Goal: Communication & Community: Participate in discussion

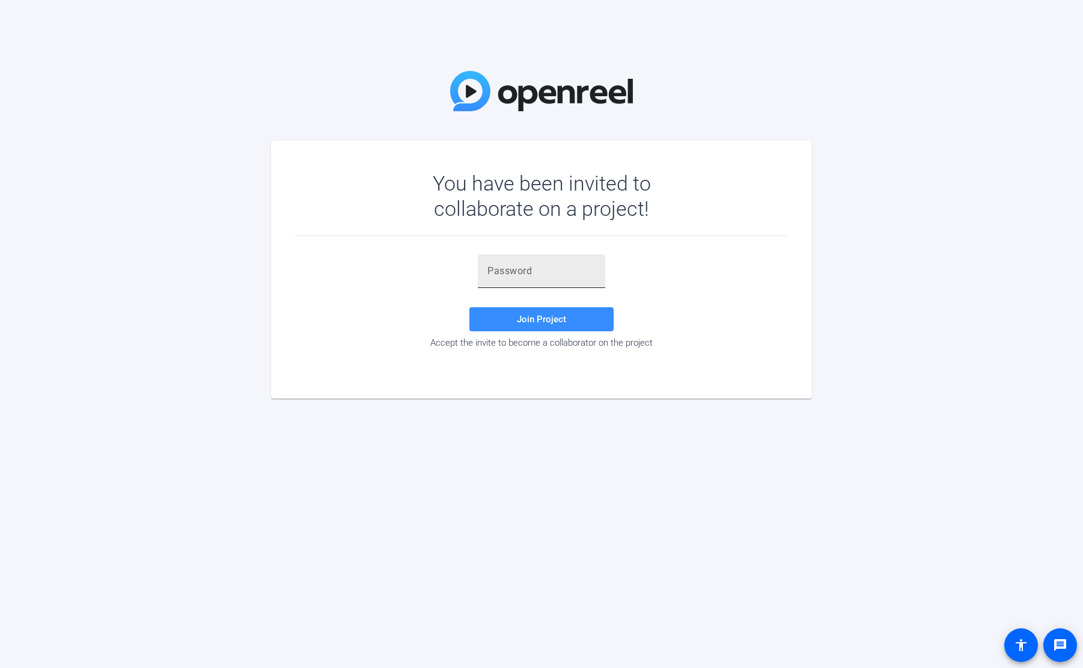
click at [560, 280] on div at bounding box center [541, 271] width 108 height 34
paste input "Q+'OI&"
type input "Q+'OI&"
click at [524, 322] on span "Join Project" at bounding box center [541, 319] width 49 height 11
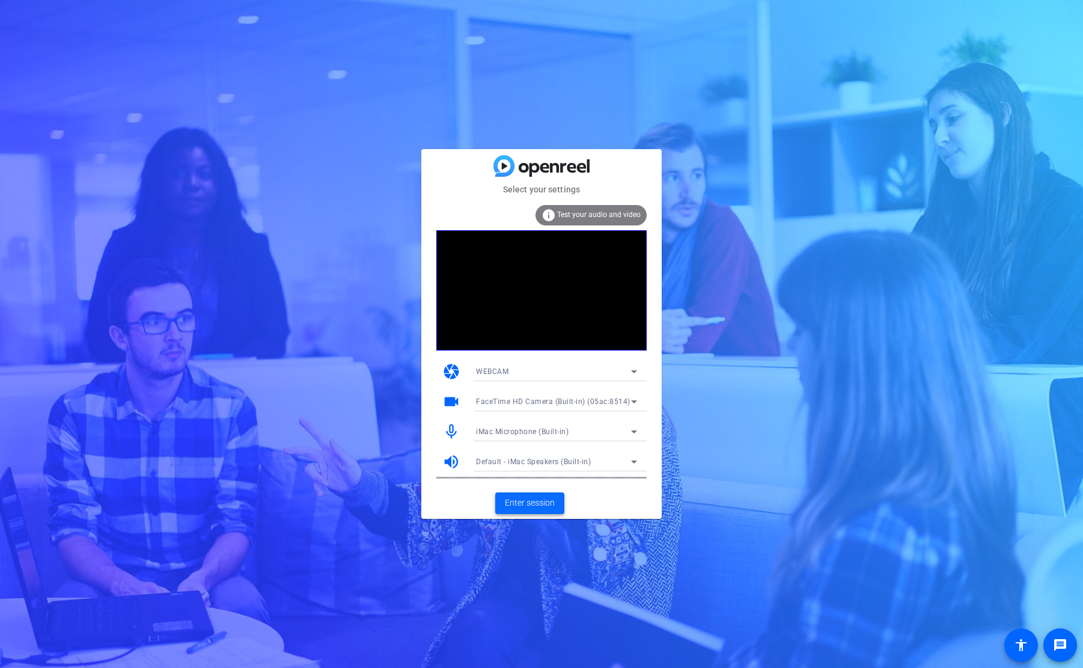
click at [551, 501] on span "Enter session" at bounding box center [530, 502] width 50 height 13
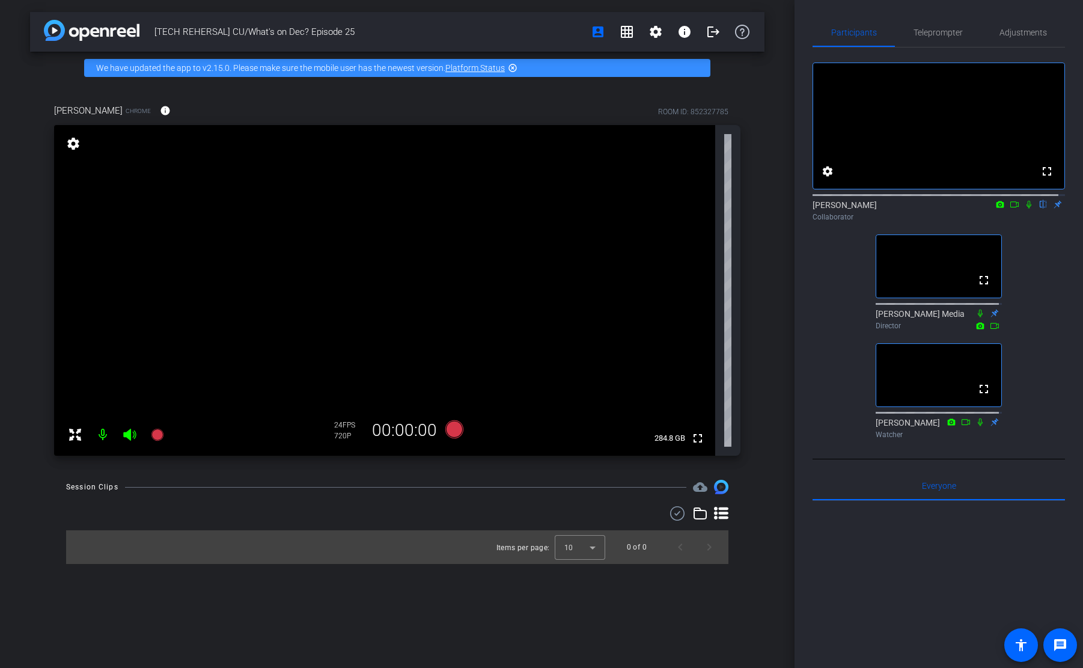
click at [1010, 209] on icon at bounding box center [1015, 204] width 10 height 8
click at [1007, 213] on div "Emily Collaborator" at bounding box center [939, 210] width 252 height 23
click at [1024, 209] on icon at bounding box center [1029, 204] width 10 height 8
click at [1029, 294] on div "No Video Emily Collaborator fullscreen Newcom Media Director fullscreen Michael…" at bounding box center [939, 245] width 252 height 396
click at [1010, 209] on icon at bounding box center [1015, 204] width 10 height 8
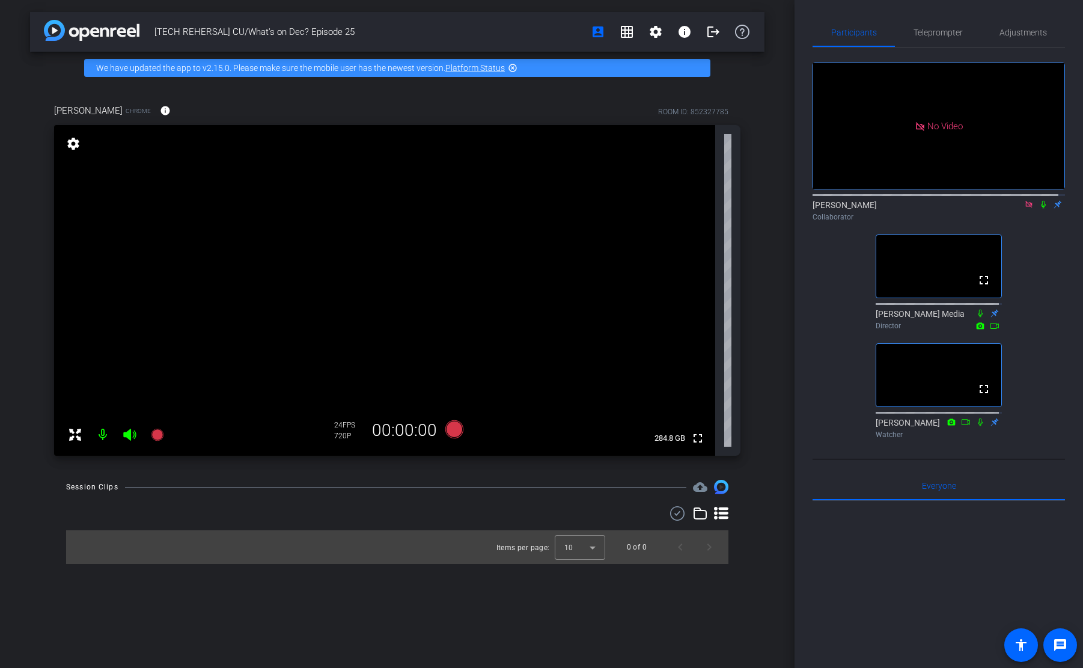
click at [774, 349] on div "[TECH REHERSAL] CU/What's on Dec? Episode 25 account_box grid_on settings info …" at bounding box center [397, 334] width 795 height 668
click at [977, 403] on span at bounding box center [983, 388] width 29 height 29
click at [1020, 269] on div "No Video Emily Collaborator fullscreen Newcom Media Director fullscreen Michael…" at bounding box center [939, 245] width 252 height 396
click at [998, 54] on div "No Video Emily Collaborator fullscreen Newcom Media Director fullscreen Michael…" at bounding box center [939, 245] width 252 height 396
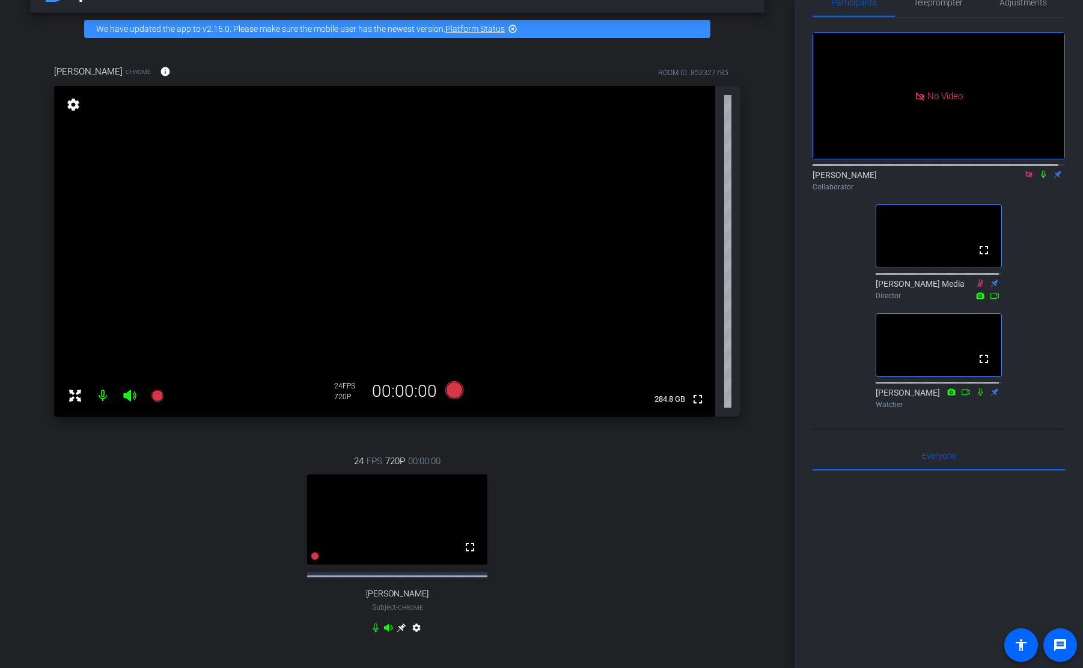
scroll to position [47, 0]
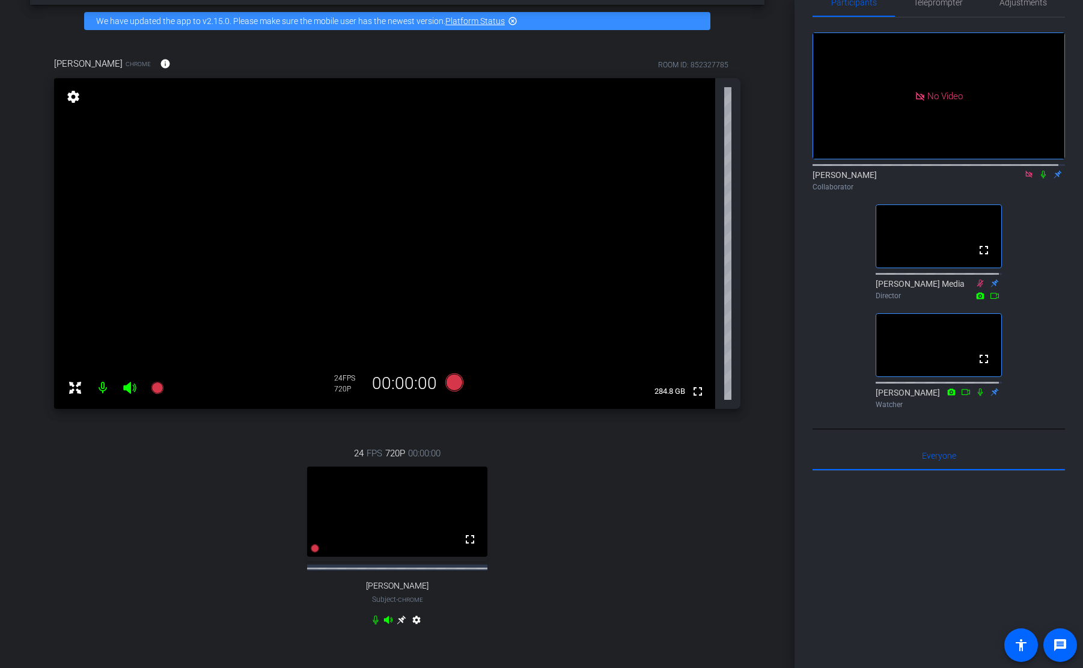
click at [413, 624] on mat-icon "settings" at bounding box center [416, 622] width 14 height 14
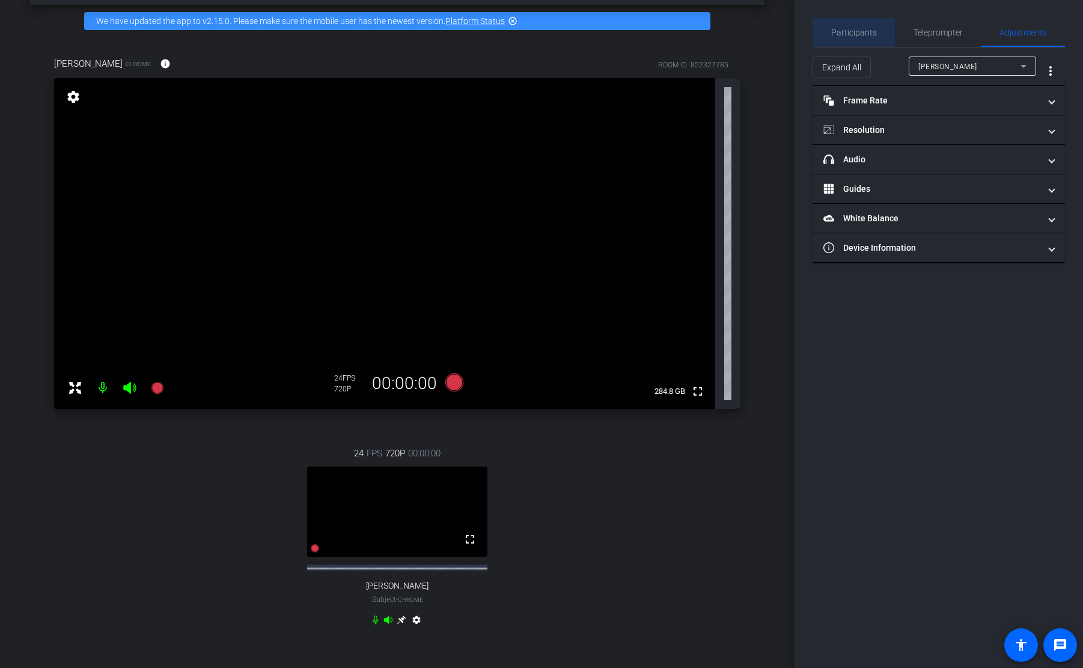
click at [870, 35] on span "Participants" at bounding box center [854, 32] width 46 height 8
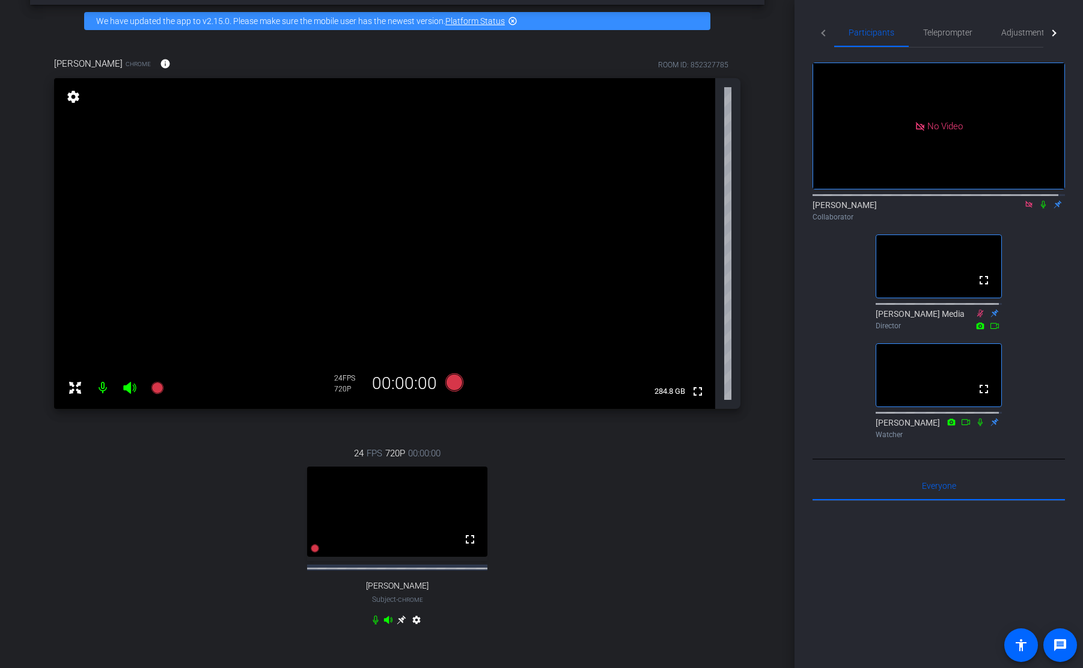
click at [582, 517] on div "24 FPS 720P 00:00:00 fullscreen Matthew Studley Subject - Chrome settings" at bounding box center [397, 538] width 686 height 222
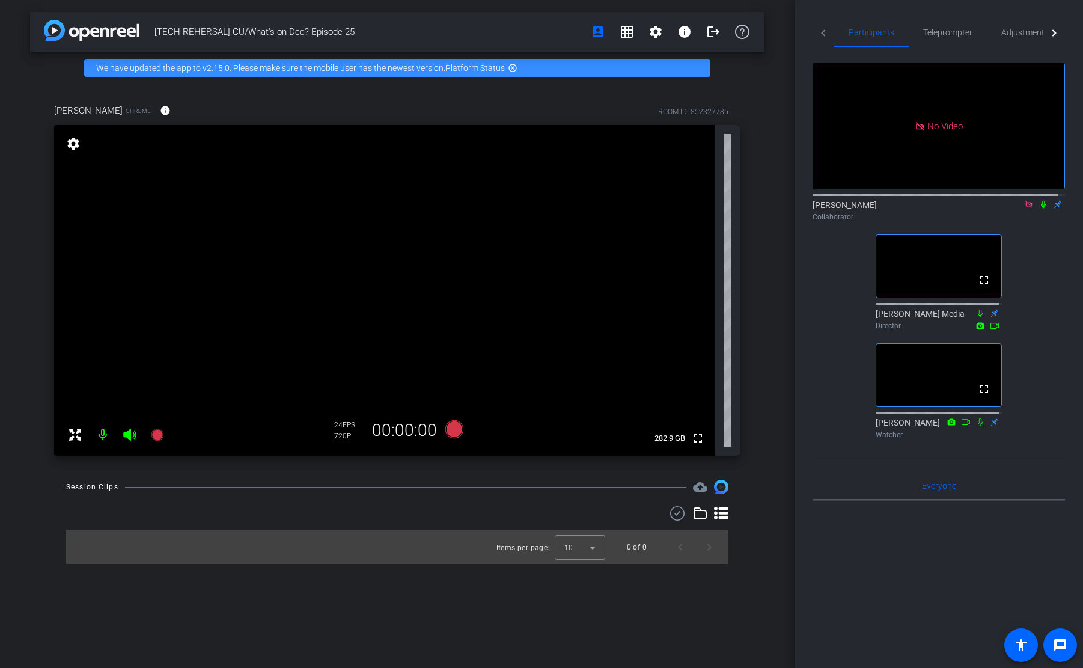
click at [1039, 201] on icon at bounding box center [1044, 204] width 10 height 8
click at [1040, 201] on icon at bounding box center [1043, 205] width 7 height 8
click at [1036, 257] on div "No Video Emily Collaborator fullscreen Newcom Media Director fullscreen Michael…" at bounding box center [939, 245] width 252 height 396
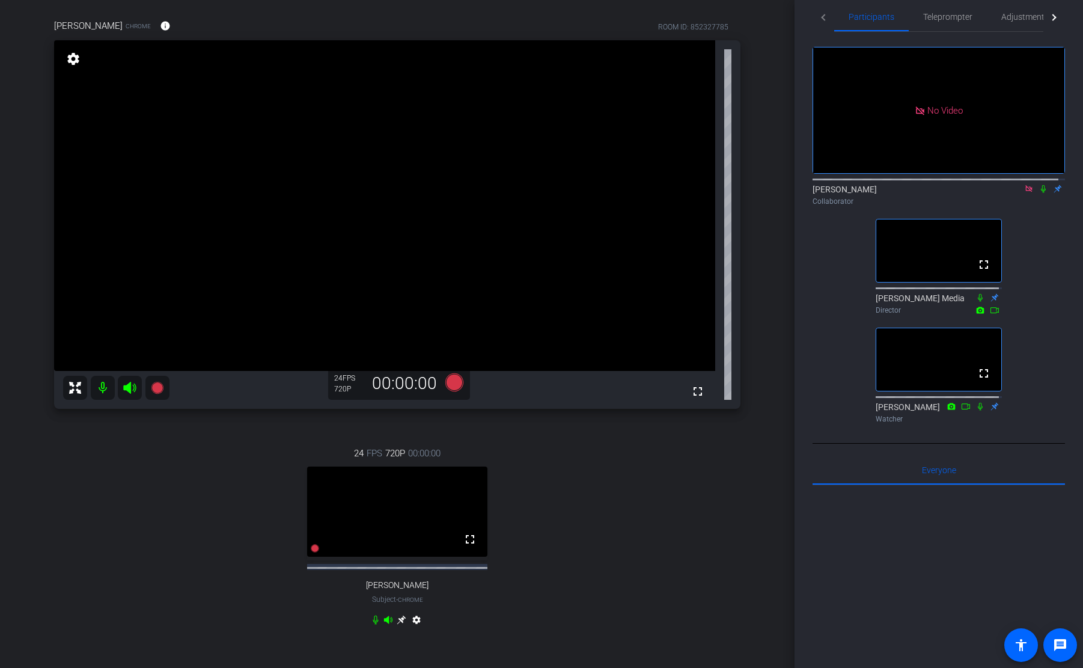
scroll to position [69, 0]
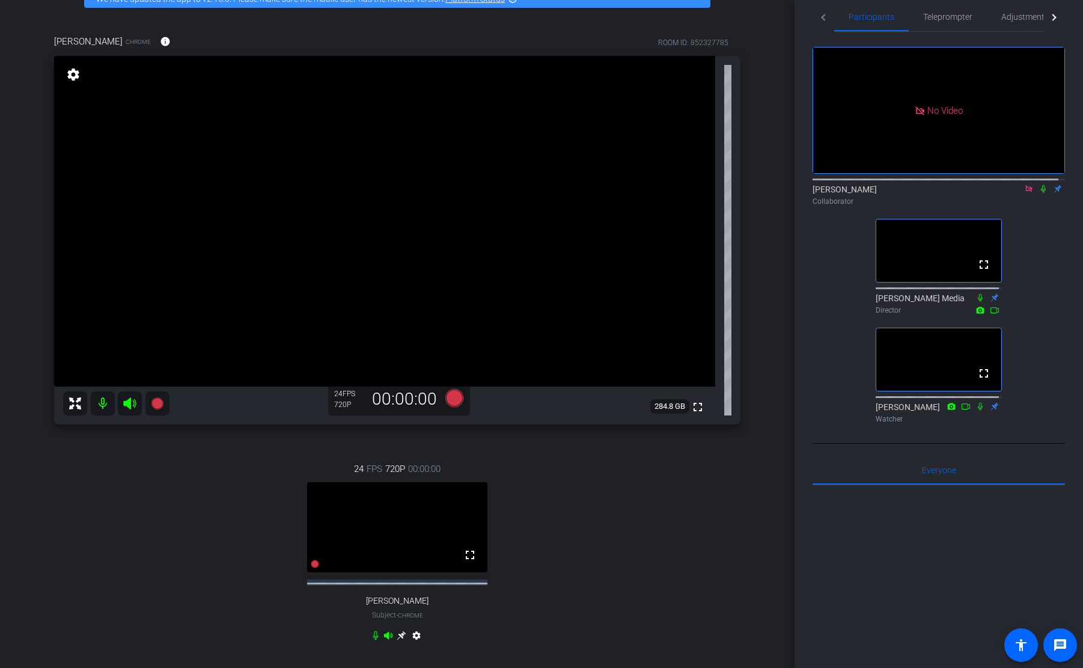
click at [1039, 185] on icon at bounding box center [1044, 189] width 10 height 8
click at [1040, 186] on icon at bounding box center [1043, 189] width 7 height 8
click at [1029, 298] on div "No Video Emily Collaborator fullscreen Newcom Media Director fullscreen Michael…" at bounding box center [939, 230] width 252 height 396
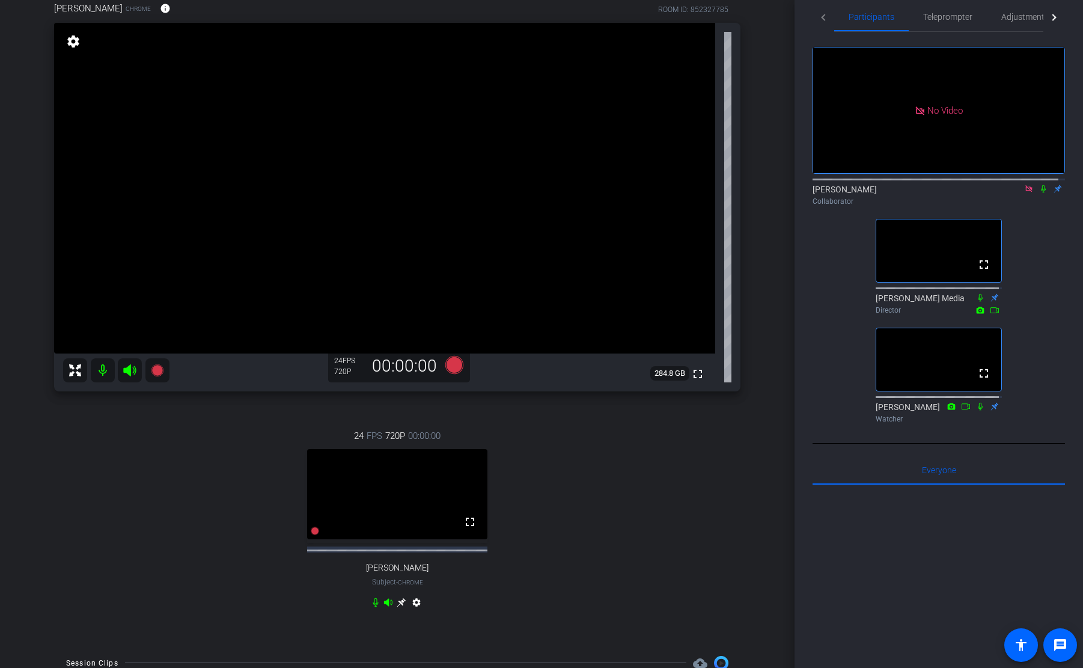
click at [644, 428] on div "24 FPS 720P 00:00:00 fullscreen Matthew Studley Subject - Chrome settings" at bounding box center [397, 520] width 686 height 222
click at [754, 504] on div "Jason Chrome info ROOM ID: 852327785 fullscreen settings 284.8 GB 24 FPS 720P 0…" at bounding box center [397, 313] width 734 height 662
click at [569, 514] on div "24 FPS 720P 00:00:00 fullscreen Matthew Studley Subject - Chrome settings" at bounding box center [397, 520] width 686 height 222
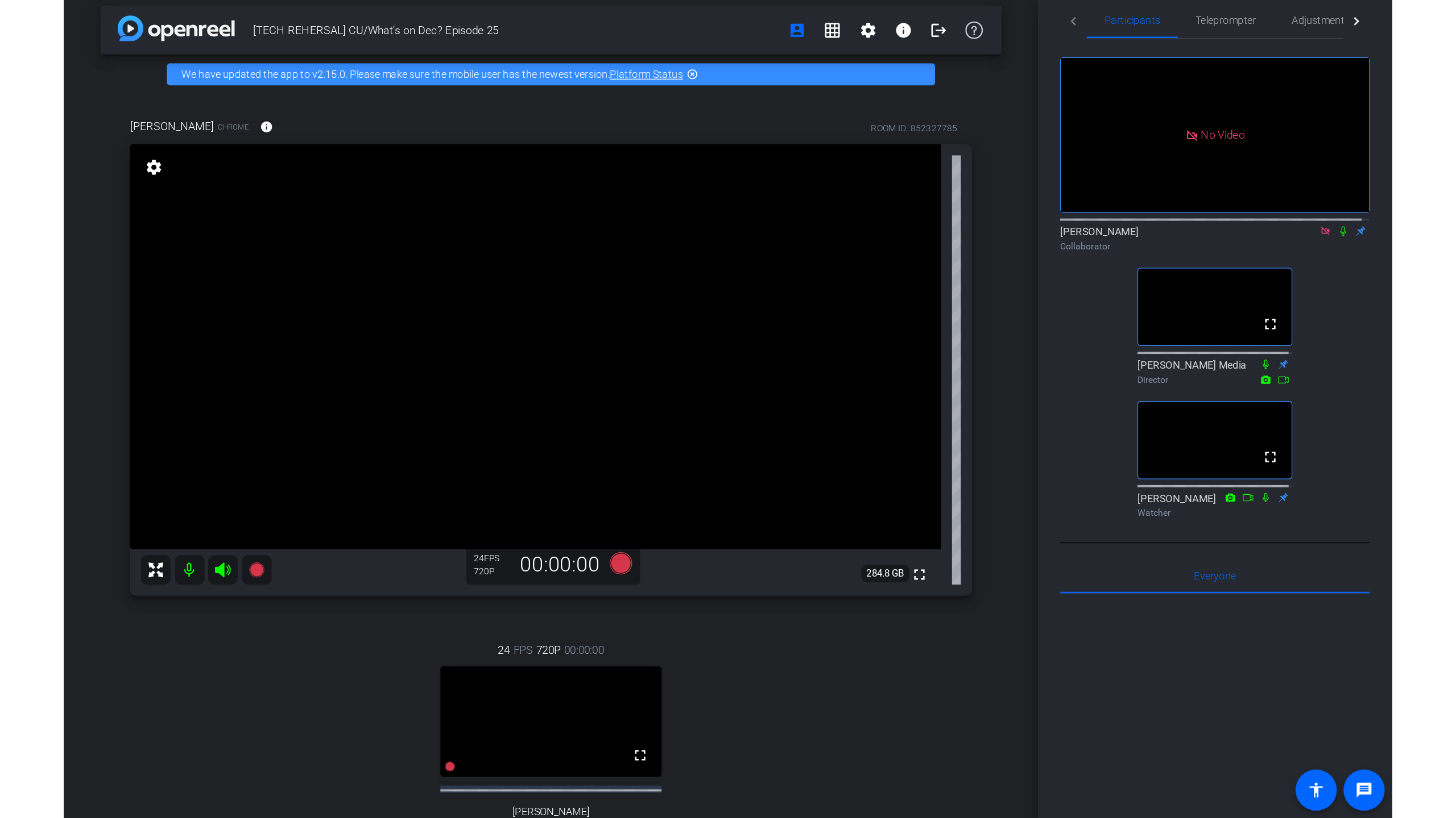
scroll to position [14, 0]
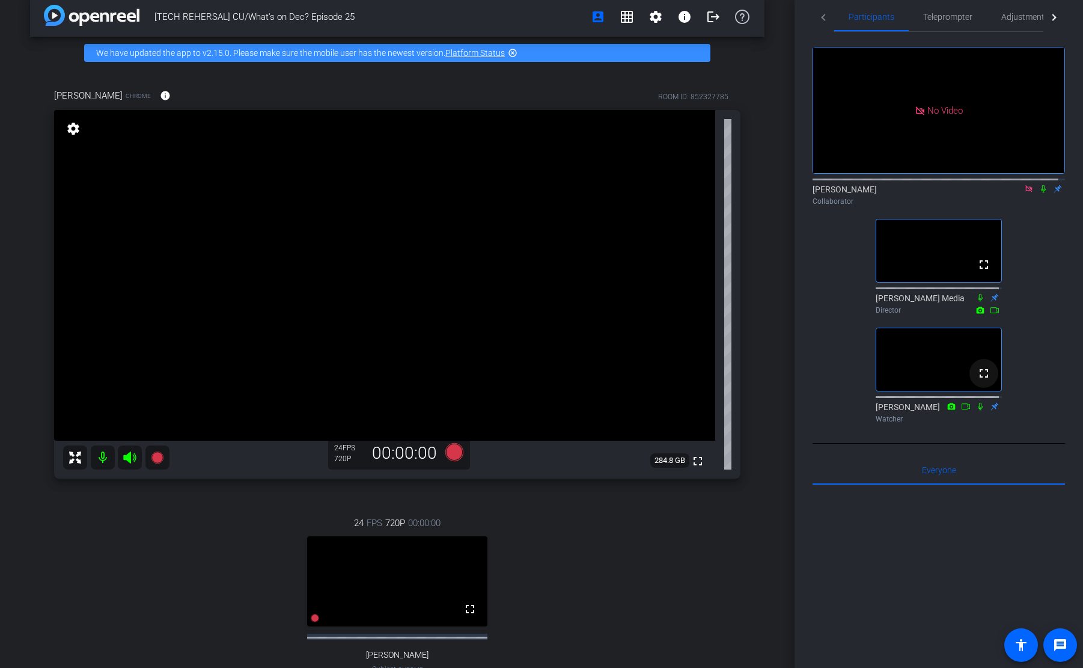
click at [981, 379] on mat-icon "fullscreen" at bounding box center [984, 373] width 14 height 14
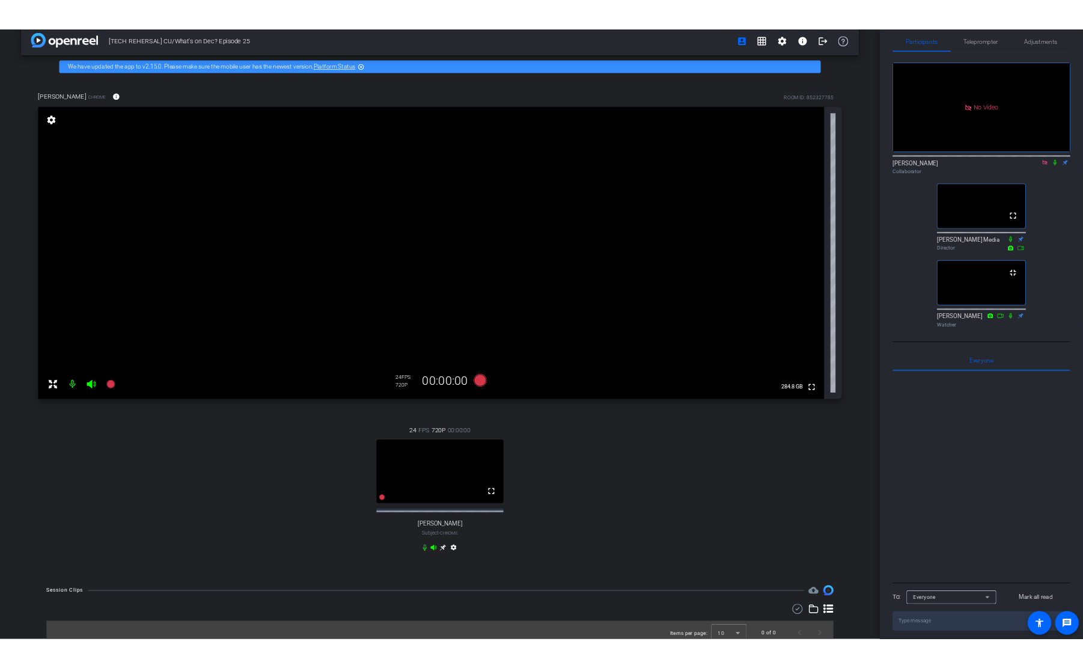
scroll to position [0, 0]
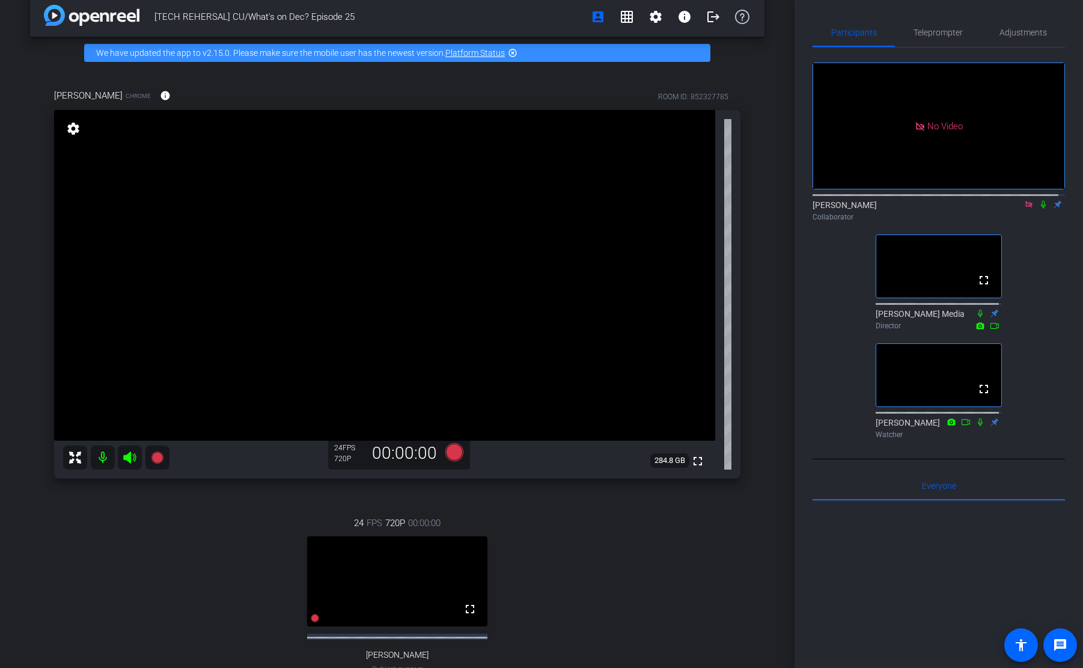
click at [673, 521] on div "24 FPS 720P 00:00:00 fullscreen Matthew Studley Subject - Chrome settings" at bounding box center [397, 607] width 686 height 222
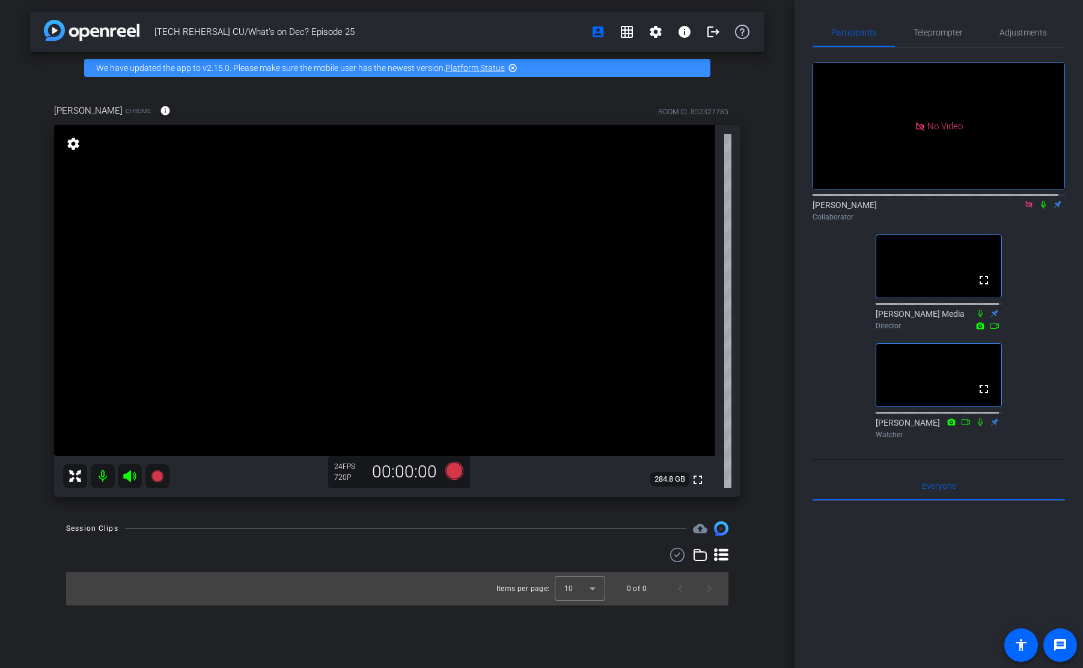
click at [1039, 203] on icon at bounding box center [1044, 204] width 10 height 8
click at [1033, 262] on div "No Video Emily Collaborator fullscreen Newcom Media Director fullscreen Michael…" at bounding box center [939, 245] width 252 height 396
click at [377, 605] on div "[TECH REHERSAL] CU/What's on Dec? Episode 25 account_box grid_on settings info …" at bounding box center [397, 334] width 795 height 668
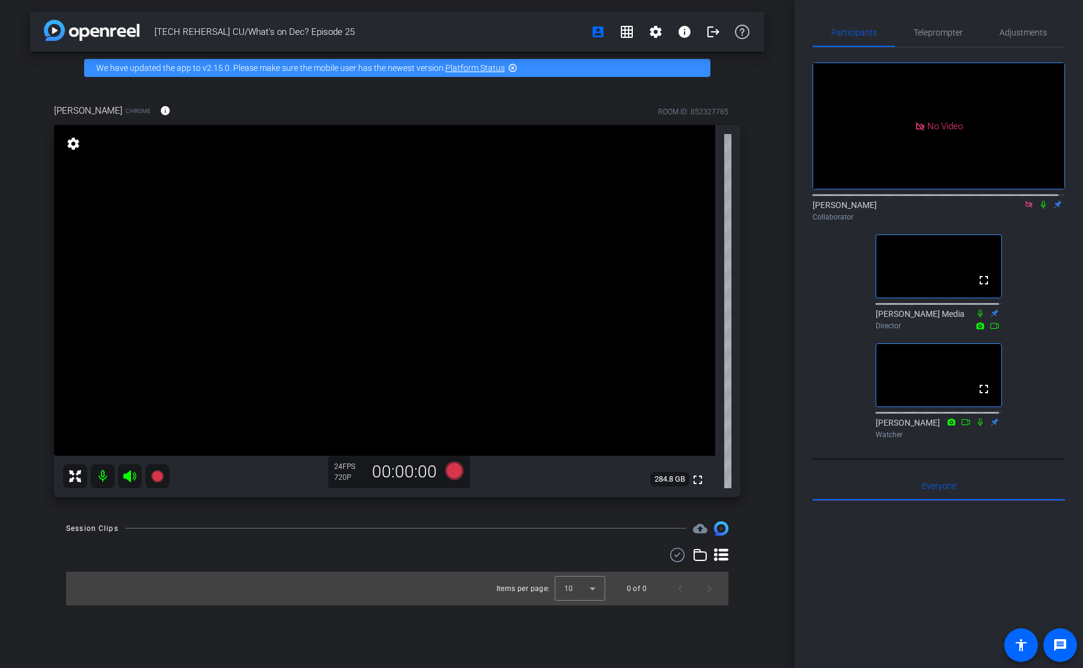
click at [444, 527] on div "Session Clips cloud_upload" at bounding box center [397, 528] width 662 height 14
click at [367, 521] on div "Session Clips cloud_upload" at bounding box center [397, 528] width 662 height 14
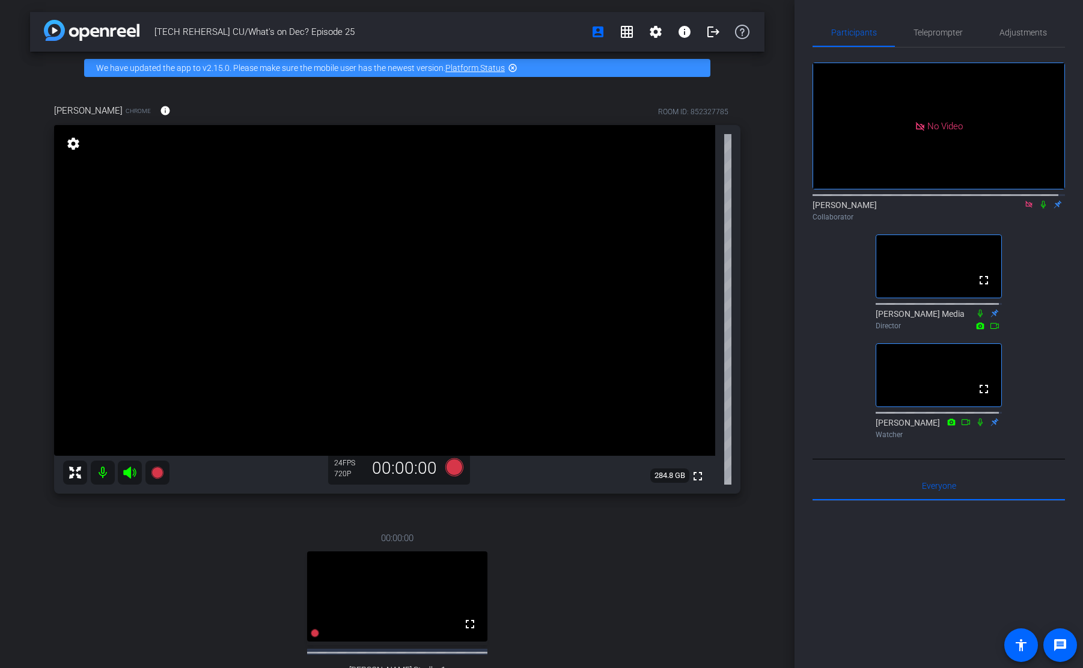
click at [365, 545] on div "00:00:00 fullscreen Matthew Studley1 Subject - Chrome settings" at bounding box center [397, 622] width 686 height 222
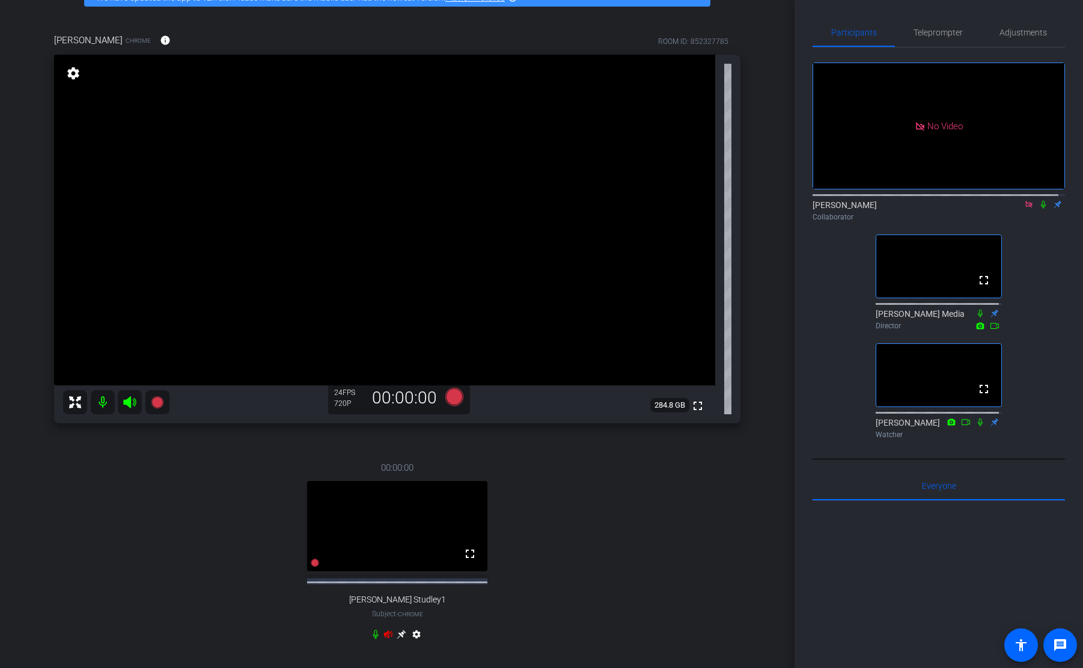
click at [608, 530] on div "00:00:00 fullscreen Matthew Studley1 Subject - Chrome settings" at bounding box center [397, 552] width 686 height 222
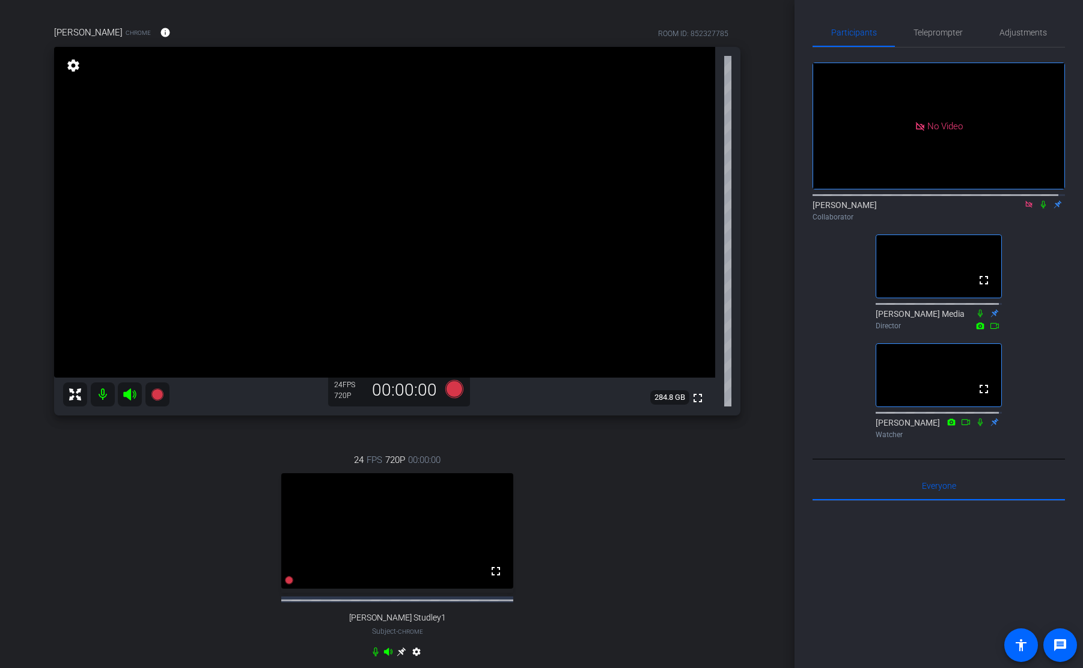
scroll to position [86, 0]
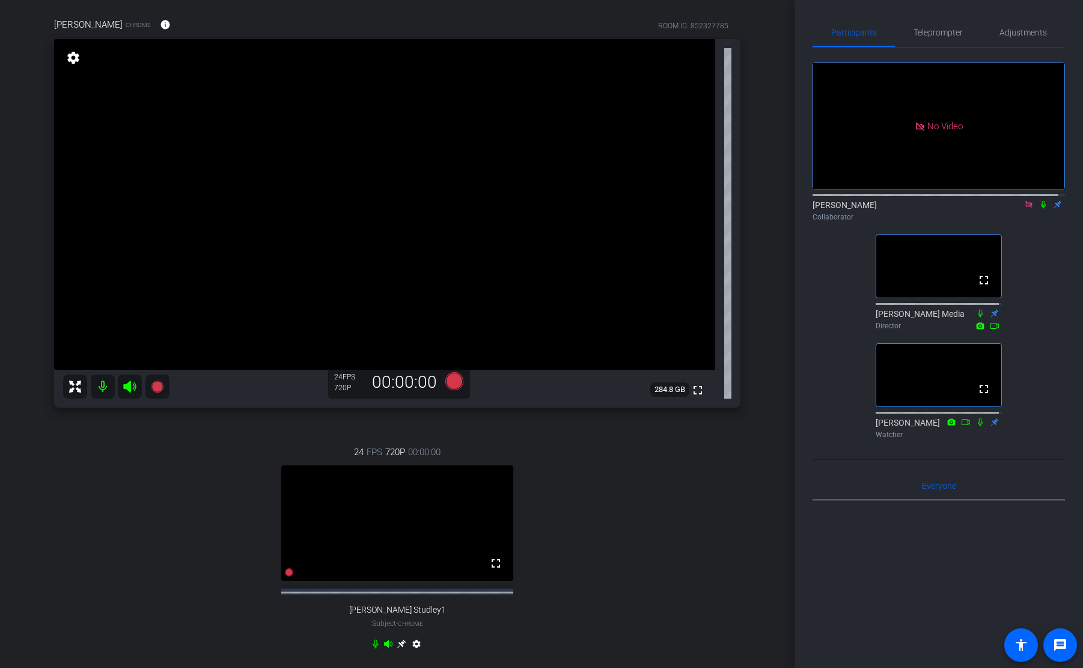
click at [1041, 278] on div "No Video Emily Collaborator fullscreen Newcom Media Director fullscreen Michael…" at bounding box center [939, 245] width 252 height 396
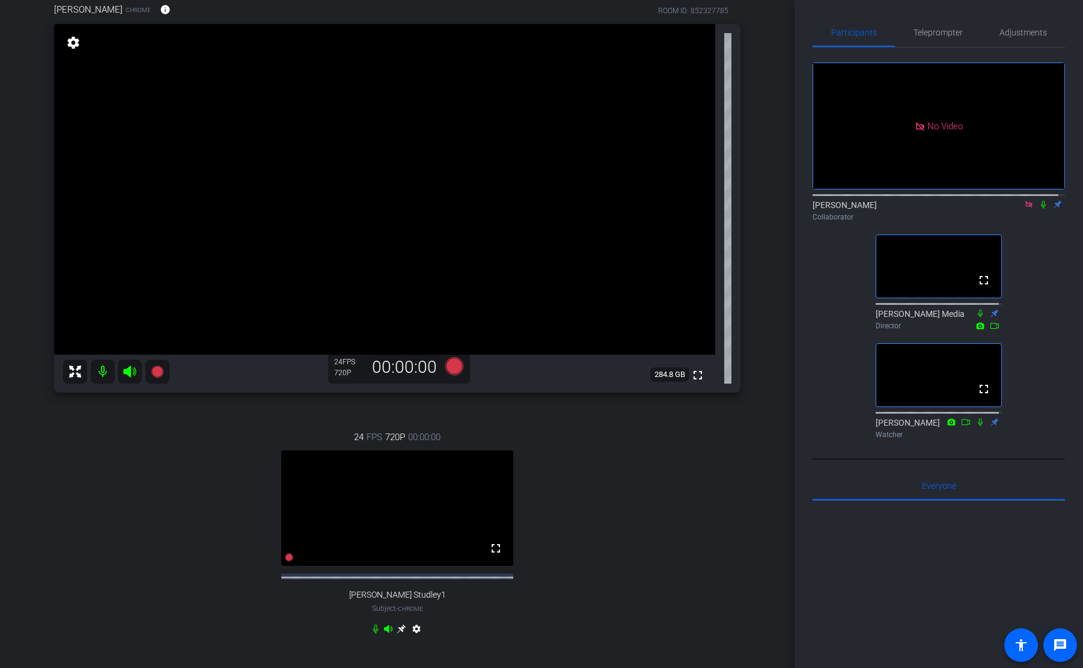
click at [415, 638] on mat-icon "settings" at bounding box center [416, 631] width 14 height 14
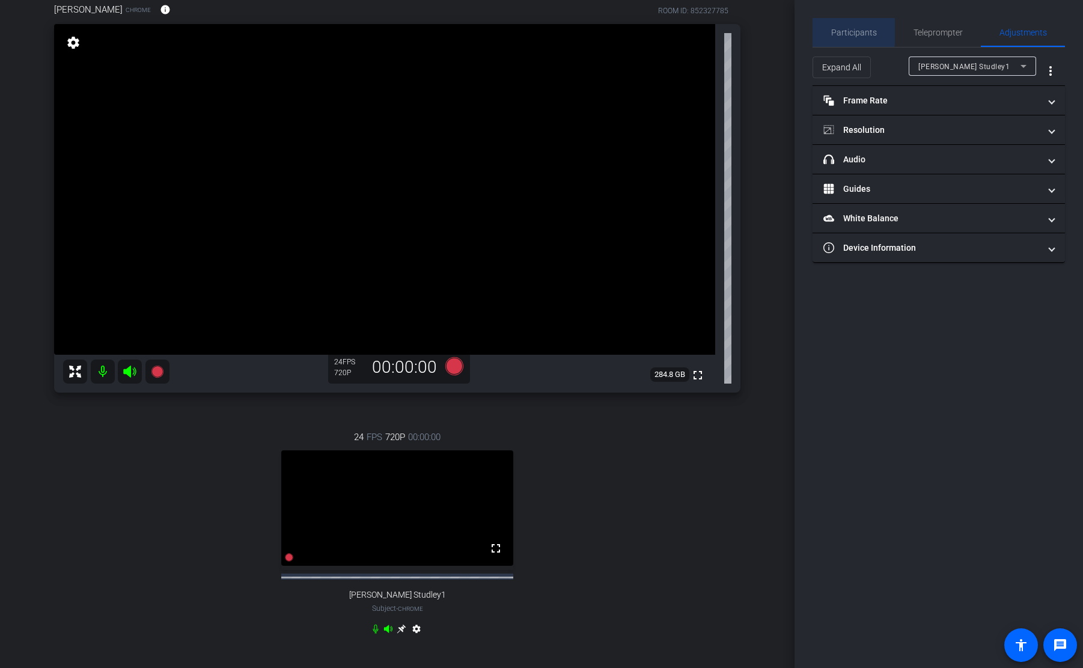
click at [849, 29] on span "Participants" at bounding box center [854, 32] width 46 height 8
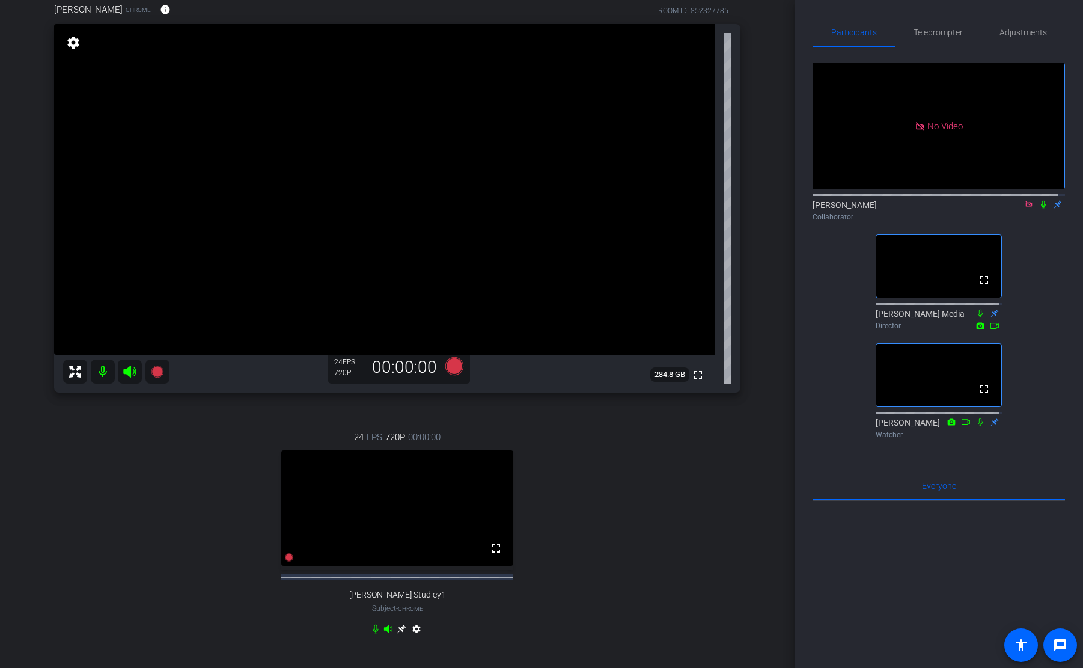
click at [833, 333] on div "No Video Emily Collaborator fullscreen Newcom Media Director fullscreen Michael…" at bounding box center [939, 245] width 252 height 396
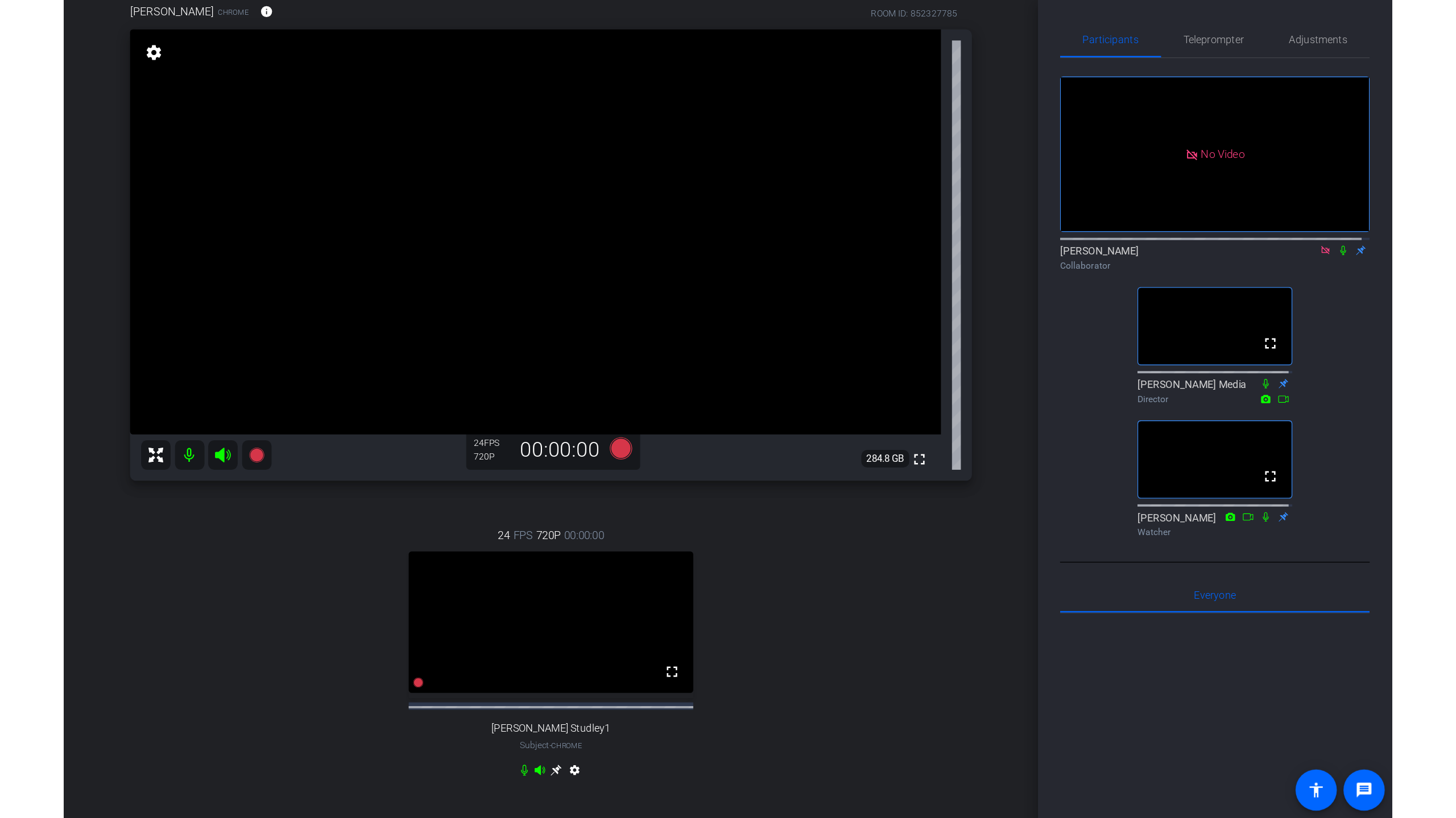
scroll to position [110, 0]
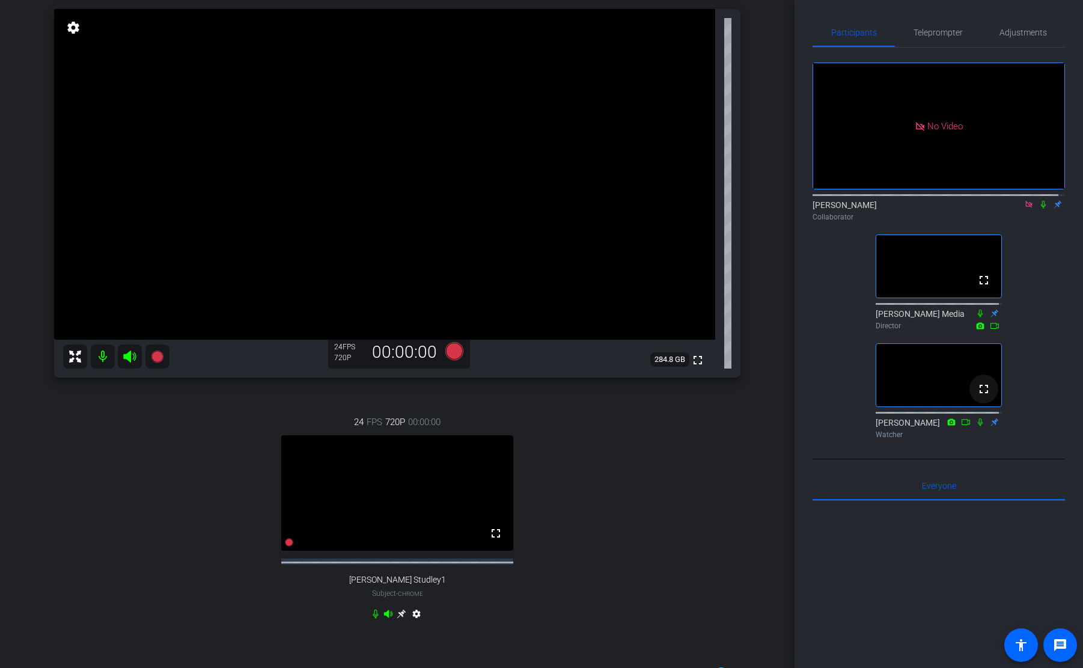
click at [983, 396] on mat-icon "fullscreen" at bounding box center [984, 389] width 14 height 14
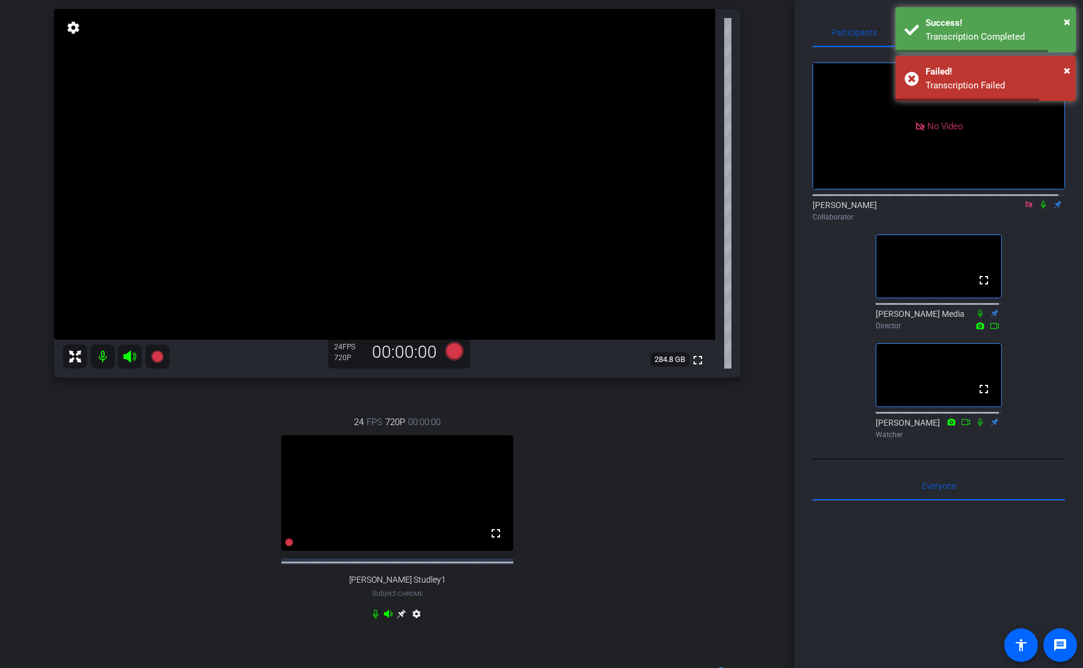
click at [618, 432] on div "24 FPS 720P 00:00:00 fullscreen Matthew Studley1 Subject - Chrome settings" at bounding box center [397, 519] width 686 height 248
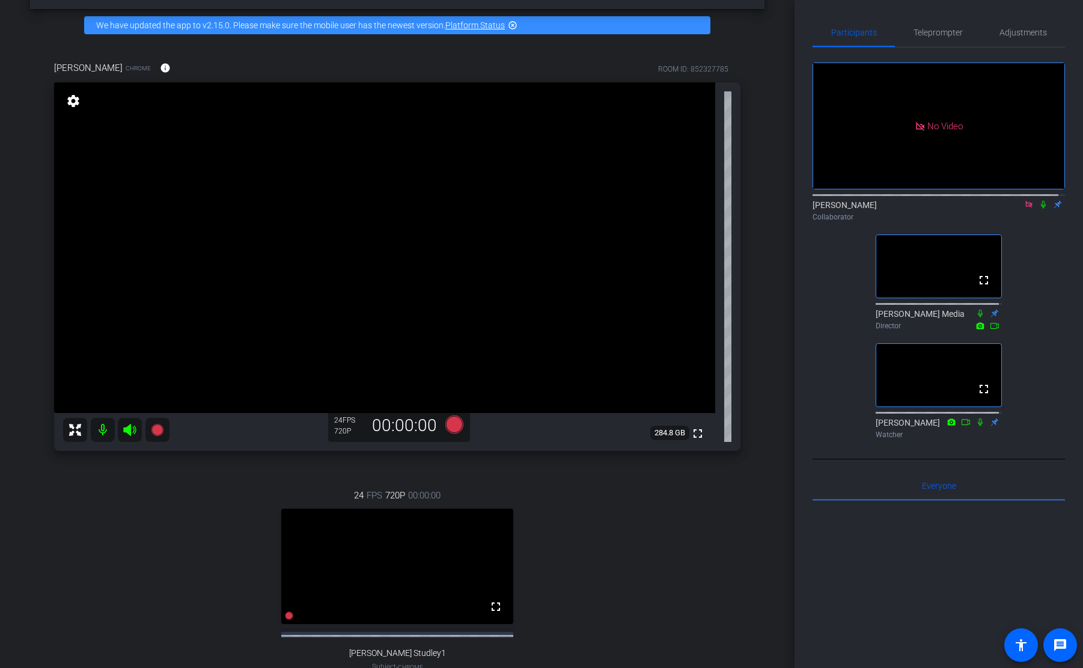
scroll to position [50, 0]
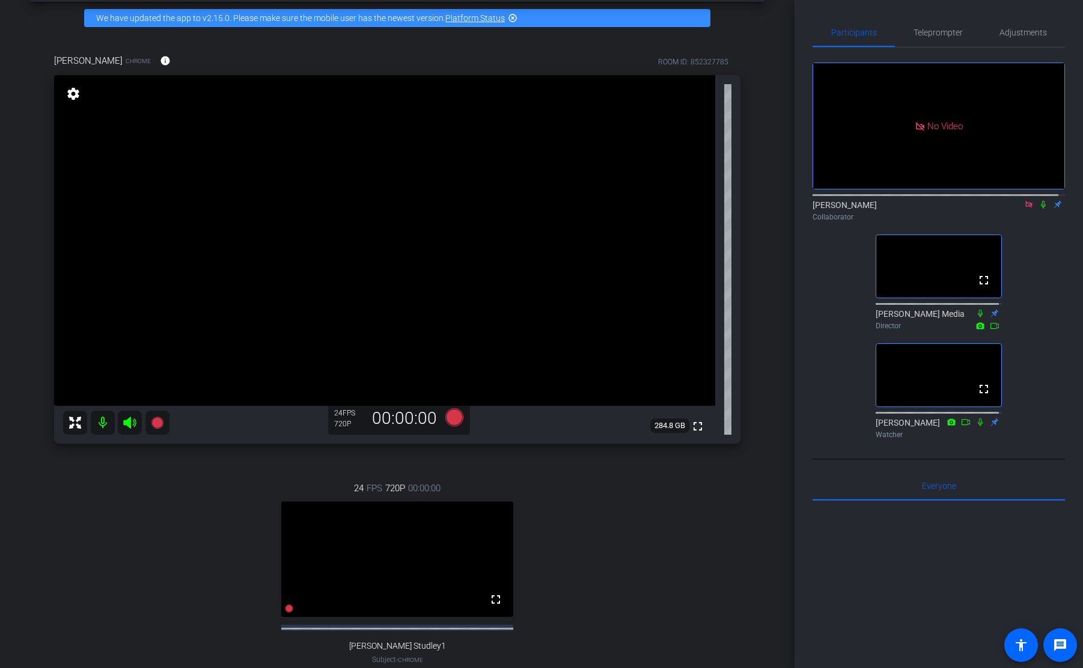
click at [636, 585] on div "24 FPS 720P 00:00:00 fullscreen Matthew Studley1 Subject - Chrome settings" at bounding box center [397, 586] width 686 height 248
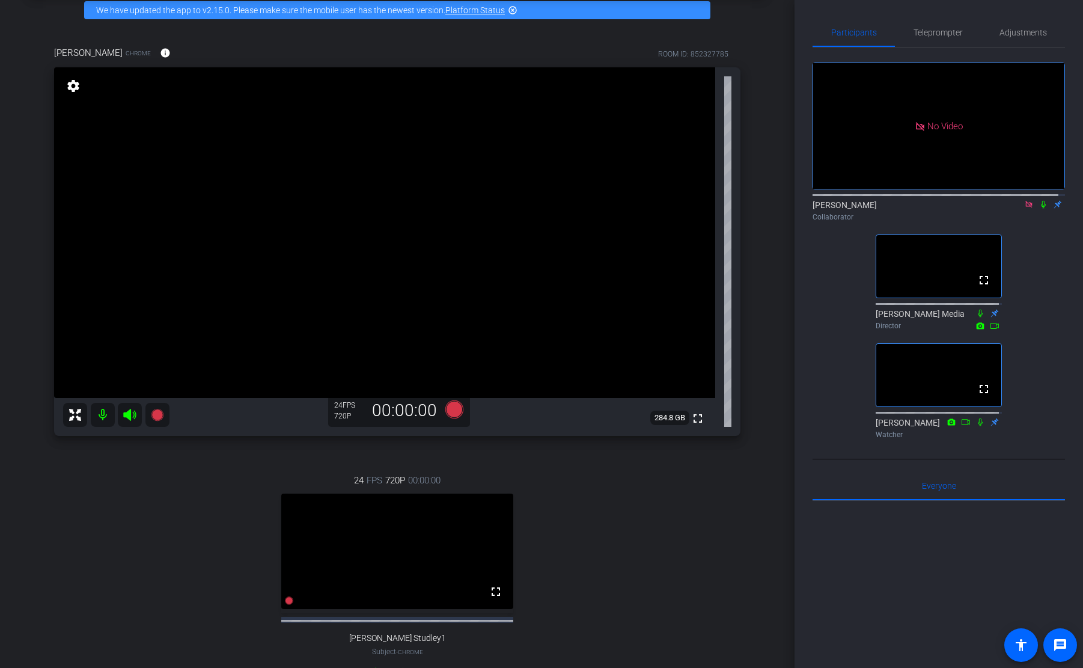
scroll to position [0, 0]
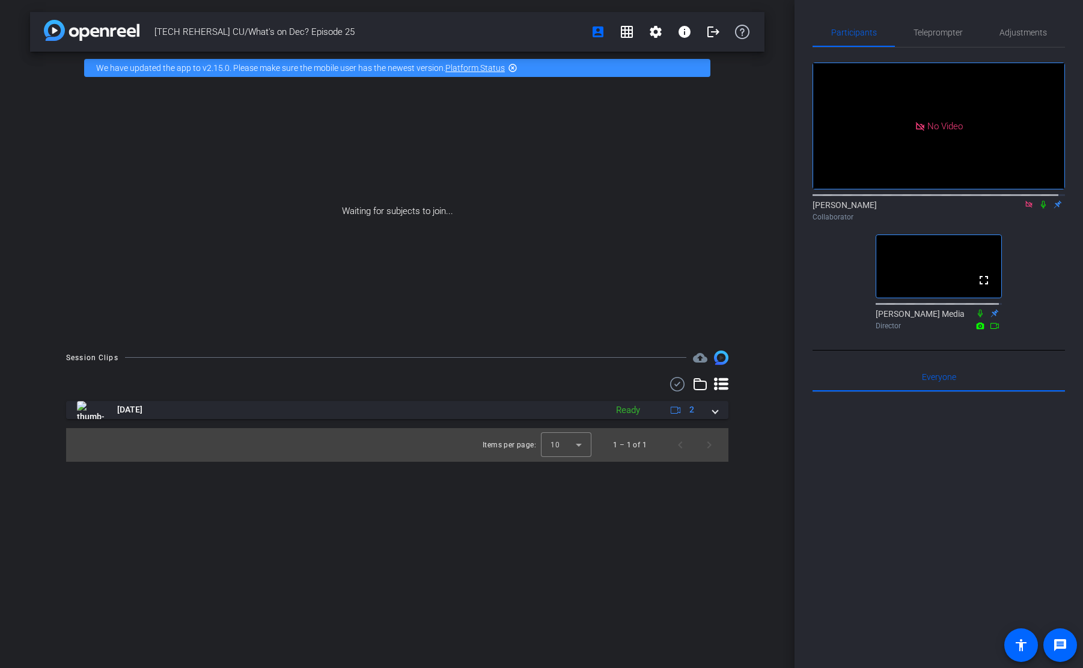
click at [463, 482] on div "[TECH REHERSAL] CU/What's on Dec? Episode 25 account_box grid_on settings info …" at bounding box center [397, 334] width 795 height 668
click at [468, 529] on div "[TECH REHERSAL] CU/What's on Dec? Episode 25 account_box grid_on settings info …" at bounding box center [397, 334] width 795 height 668
click at [373, 623] on div "[TECH REHERSAL] CU/What's on Dec? Episode 25 account_box grid_on settings info …" at bounding box center [397, 334] width 795 height 668
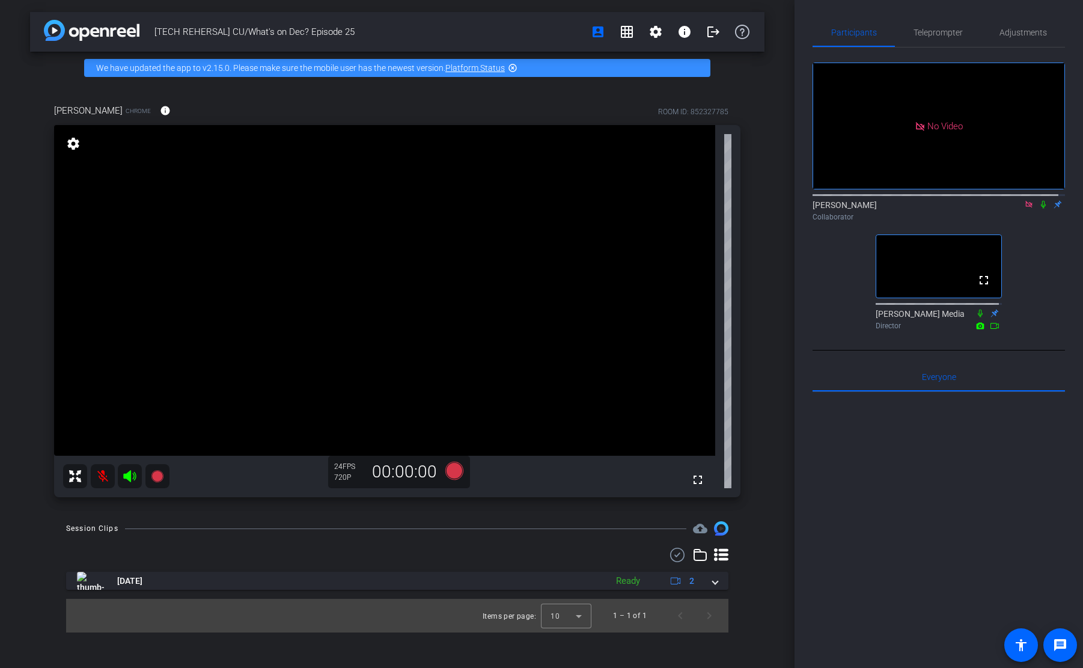
click at [1039, 201] on icon at bounding box center [1044, 204] width 10 height 8
click at [1031, 275] on div "No Video Emily Collaborator fullscreen Newcom Media Director" at bounding box center [939, 190] width 252 height 287
drag, startPoint x: 947, startPoint y: 40, endPoint x: 982, endPoint y: 19, distance: 40.7
click at [948, 40] on span "Teleprompter" at bounding box center [938, 32] width 49 height 29
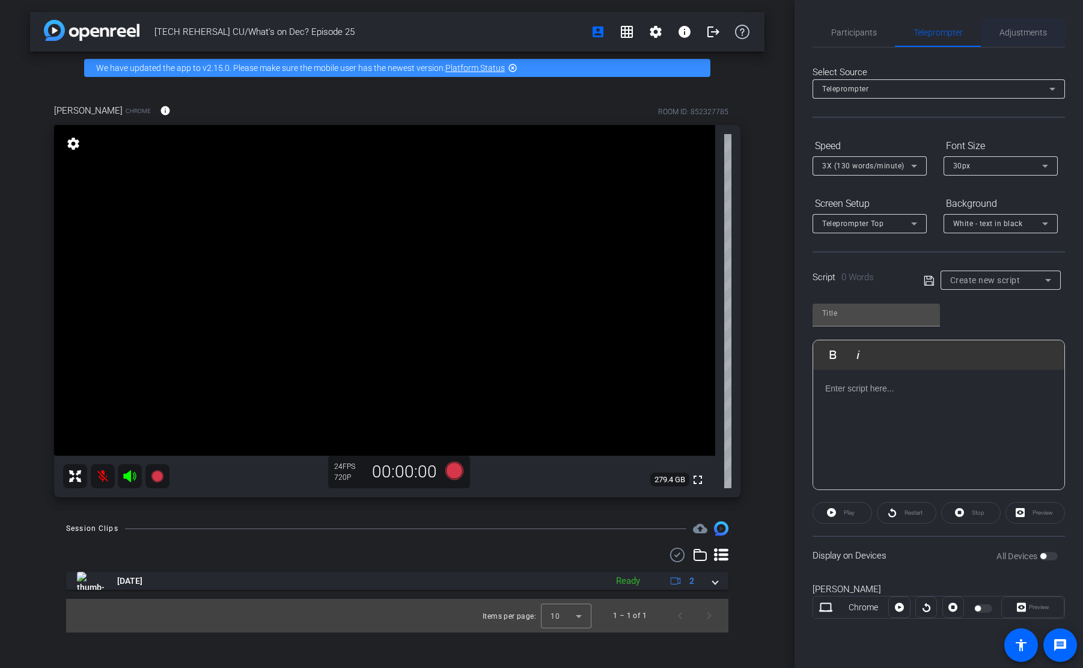
click at [1022, 32] on span "Adjustments" at bounding box center [1022, 32] width 47 height 8
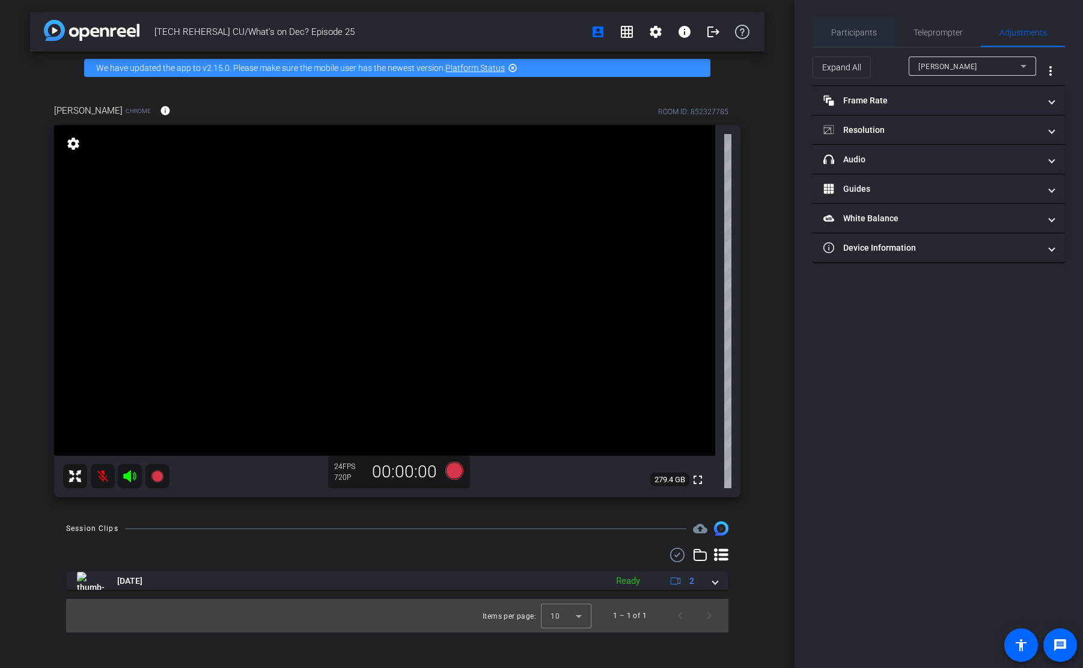
click at [850, 26] on span "Participants" at bounding box center [854, 32] width 46 height 29
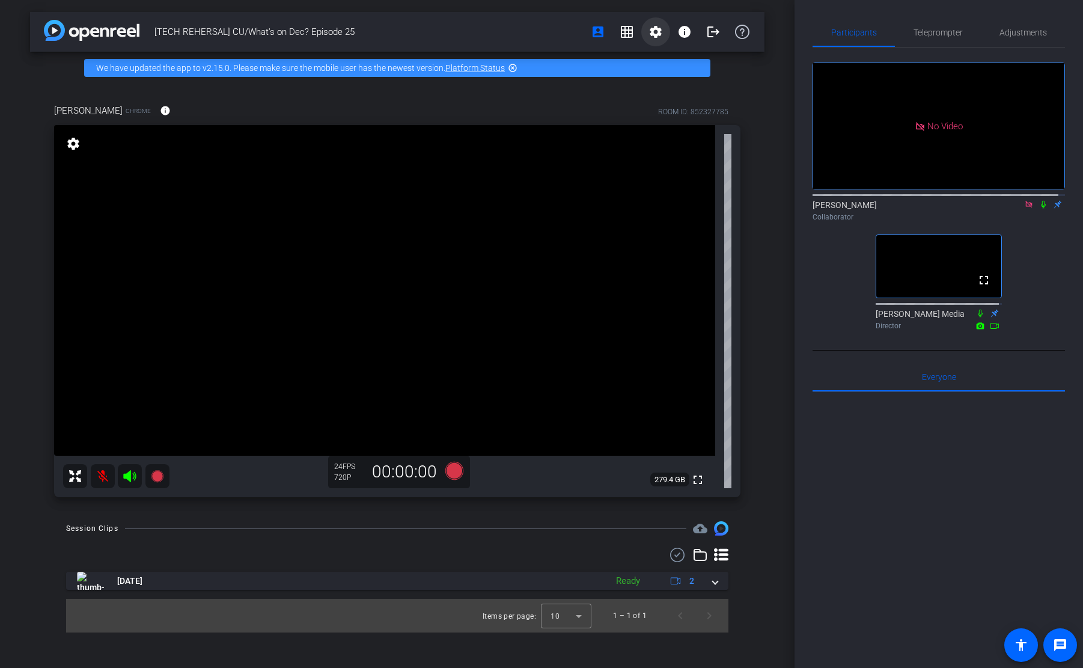
click at [667, 35] on span at bounding box center [655, 31] width 29 height 29
click at [663, 52] on span "Session Settings" at bounding box center [682, 57] width 63 height 14
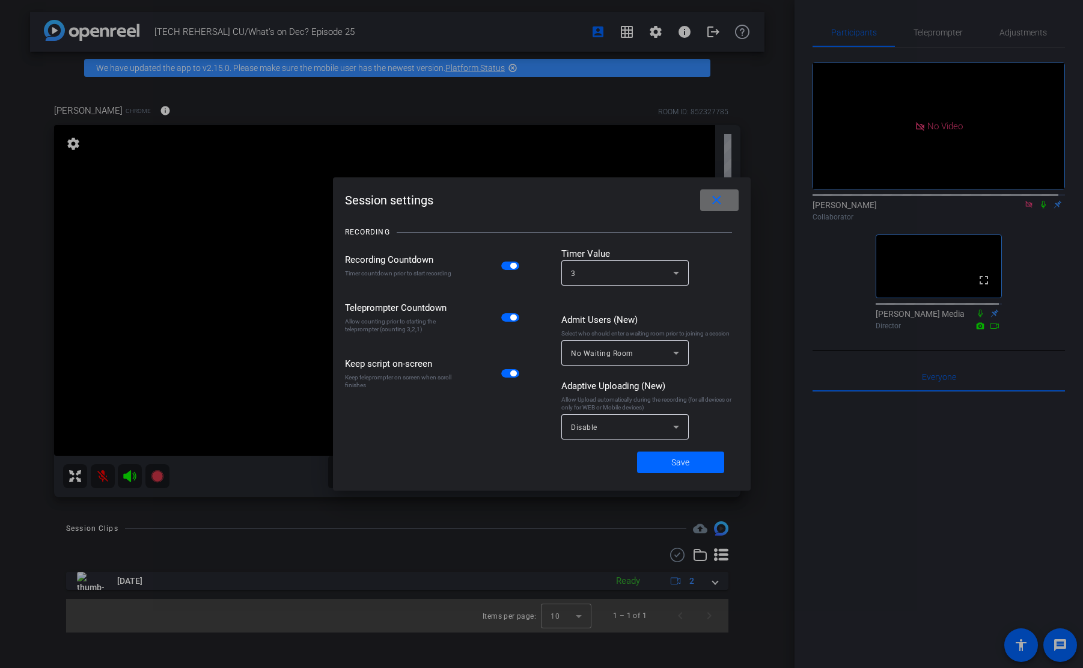
click at [710, 199] on mat-icon "close" at bounding box center [716, 200] width 15 height 15
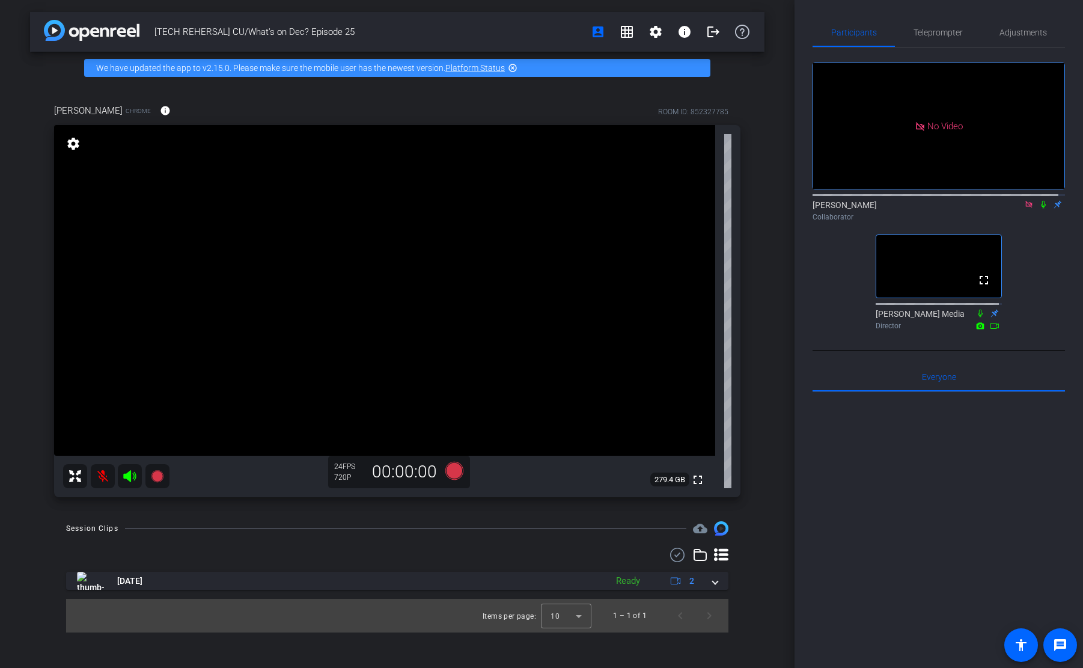
click at [83, 139] on div "settings" at bounding box center [73, 144] width 20 height 20
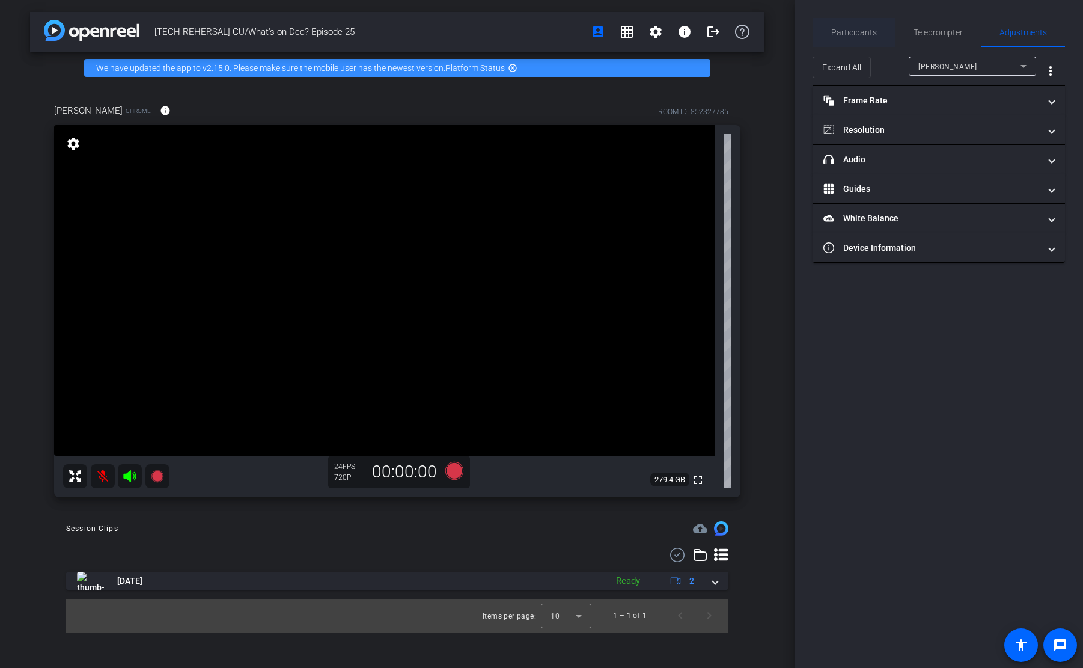
click at [874, 32] on span "Participants" at bounding box center [854, 32] width 46 height 8
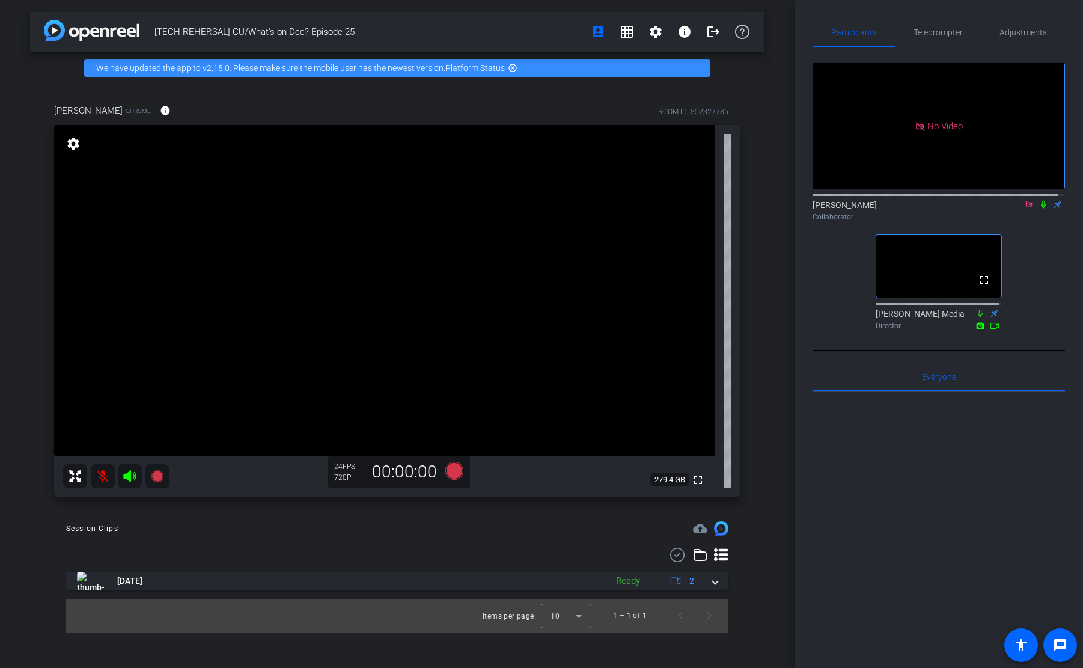
click at [914, 329] on div "Director" at bounding box center [939, 325] width 126 height 11
click at [970, 350] on div "No Video Emily Collaborator fullscreen Newcom Media Director" at bounding box center [939, 198] width 252 height 303
click at [629, 35] on mat-icon "grid_on" at bounding box center [627, 32] width 14 height 14
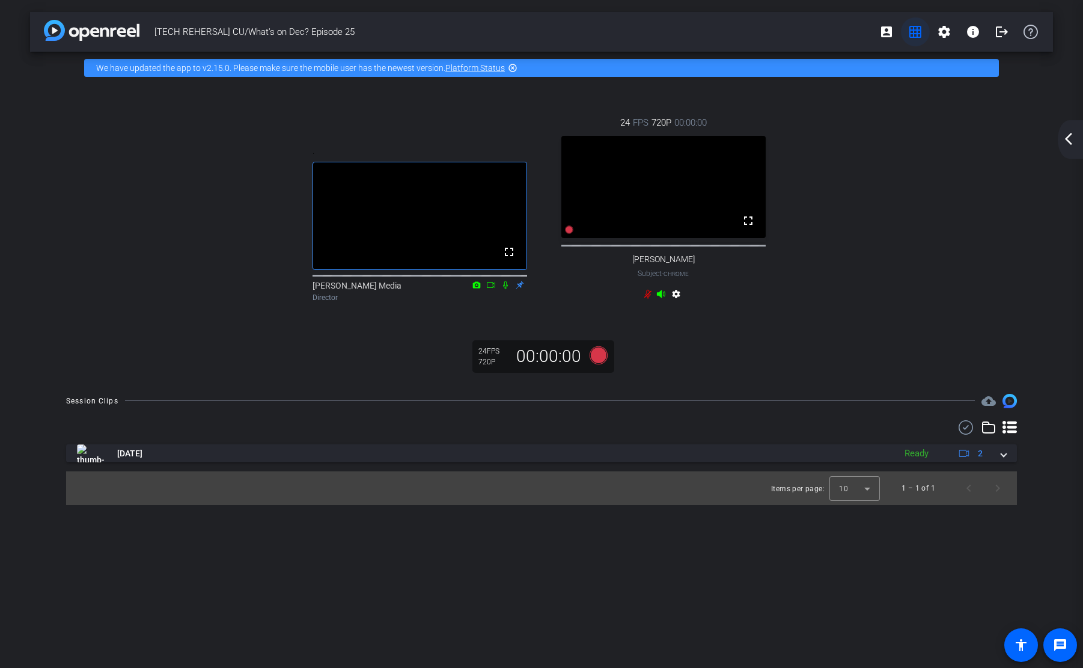
click at [903, 30] on span at bounding box center [915, 31] width 29 height 29
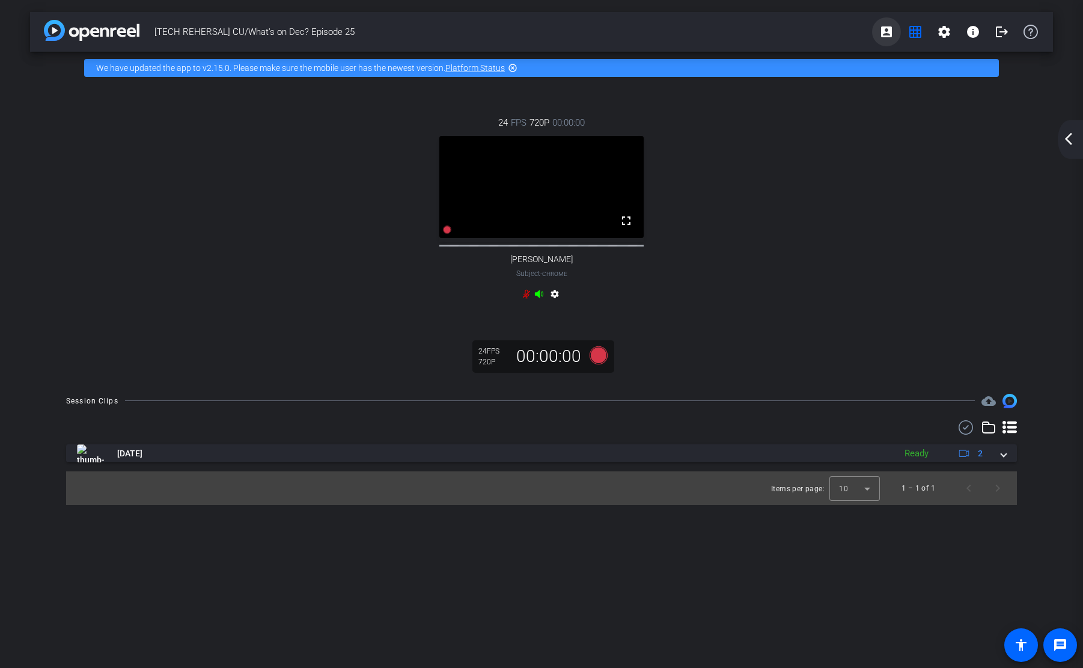
click at [879, 35] on span at bounding box center [886, 31] width 29 height 29
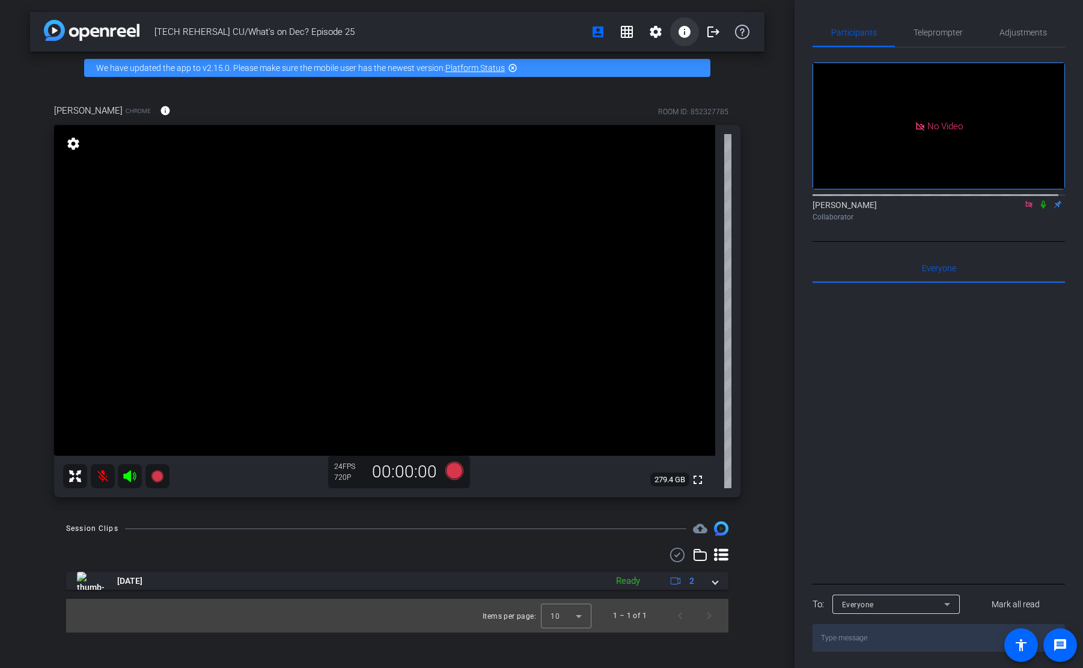
click at [673, 34] on span at bounding box center [684, 31] width 29 height 29
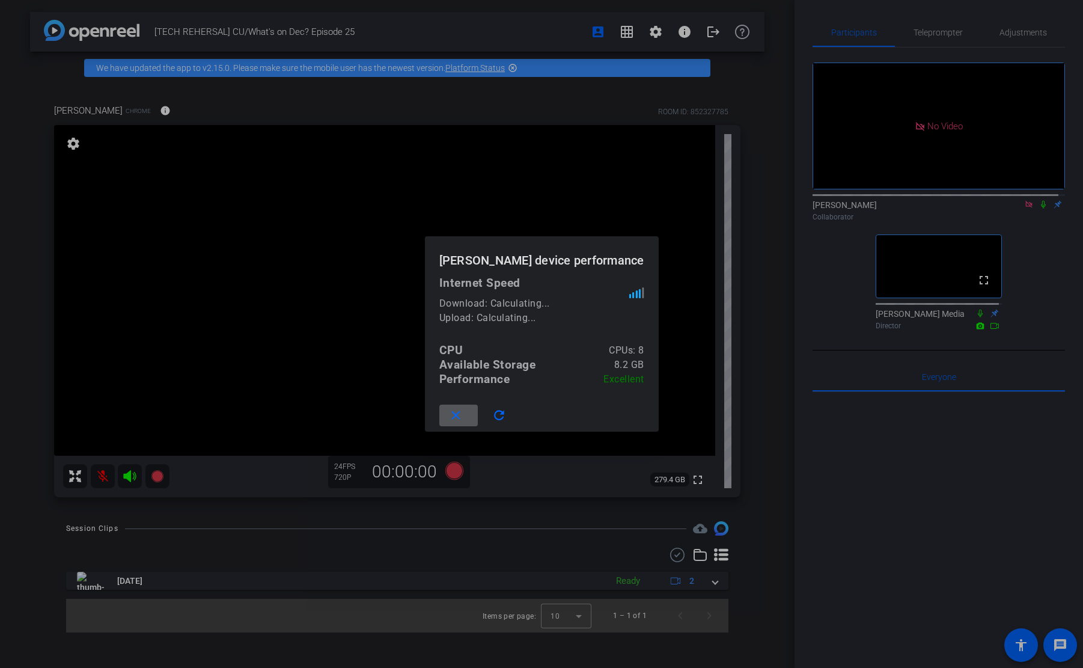
click at [616, 197] on div at bounding box center [541, 334] width 1083 height 668
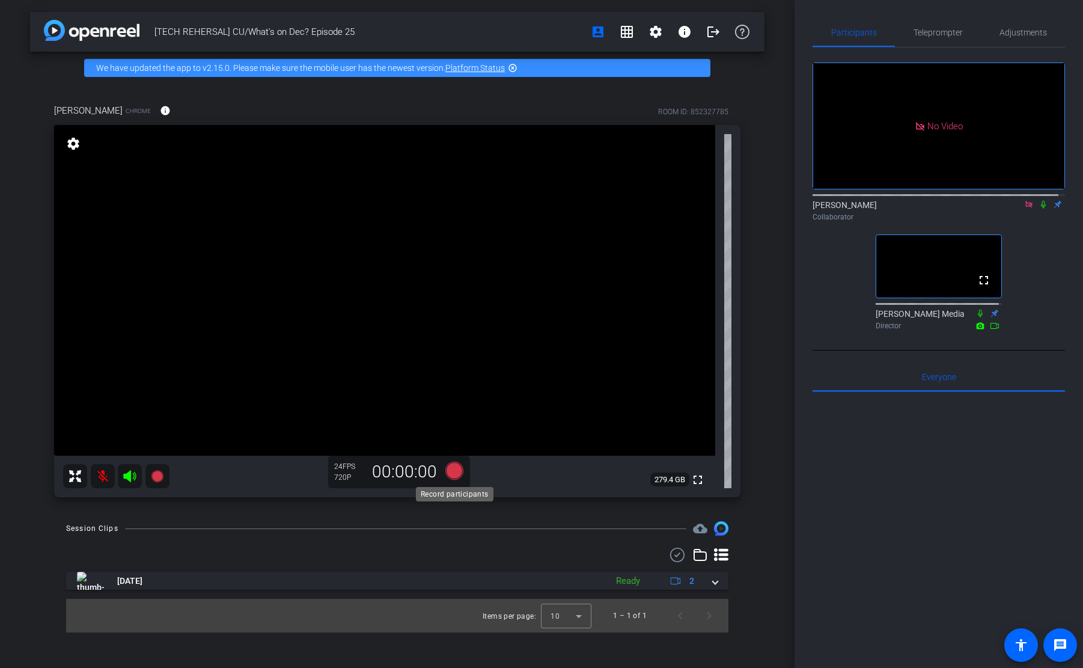
click at [462, 474] on icon at bounding box center [454, 471] width 29 height 22
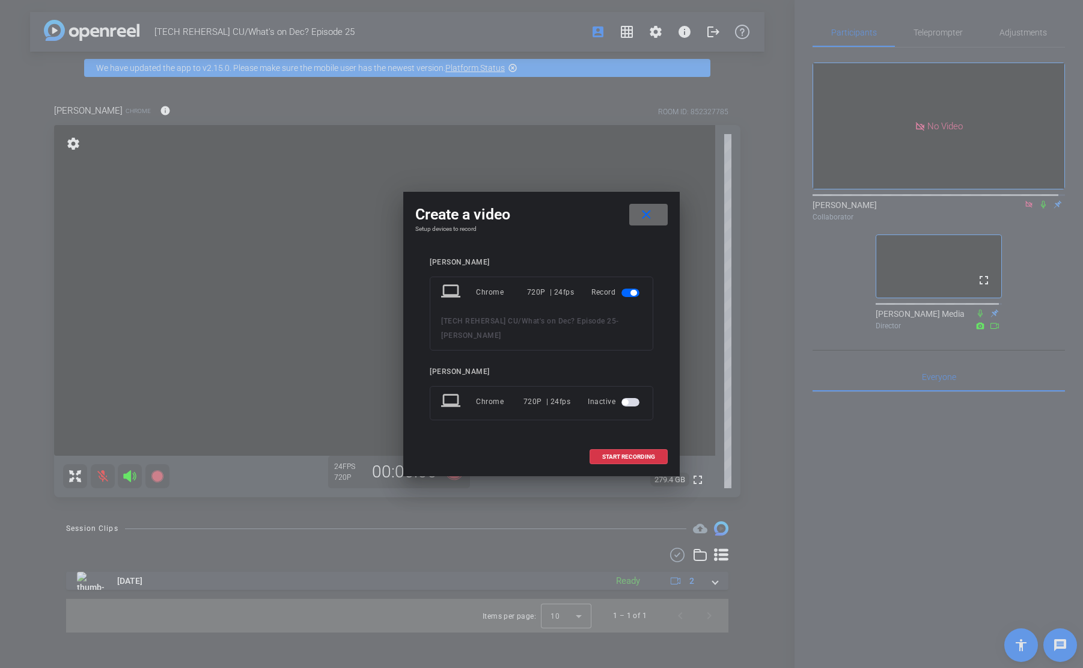
click at [658, 218] on span at bounding box center [648, 214] width 38 height 29
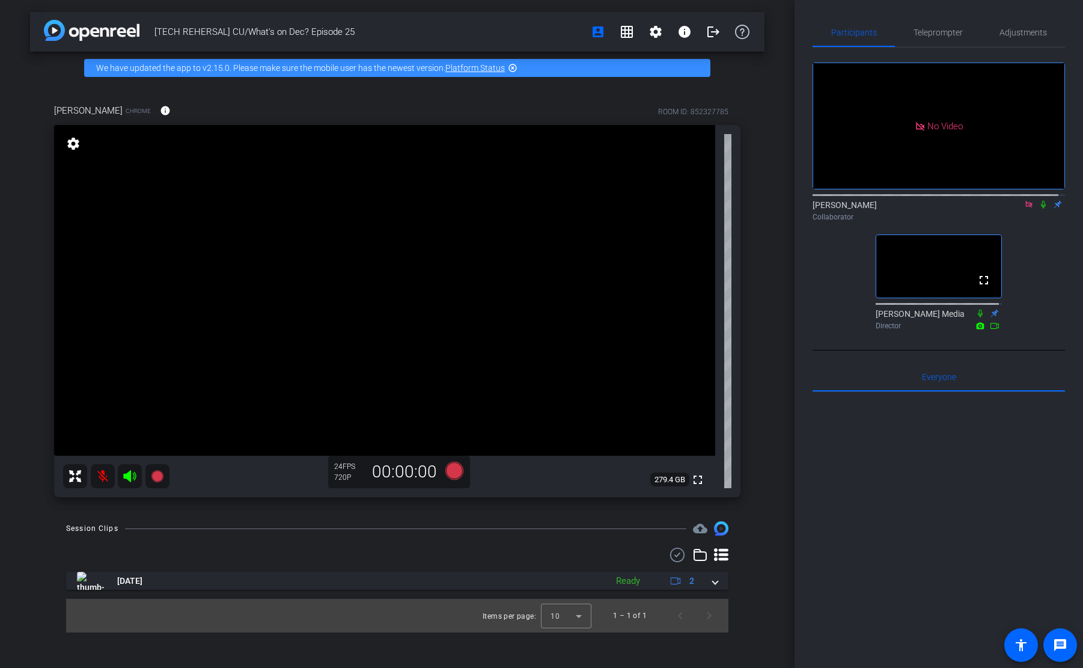
click at [76, 147] on mat-icon "settings" at bounding box center [73, 143] width 17 height 14
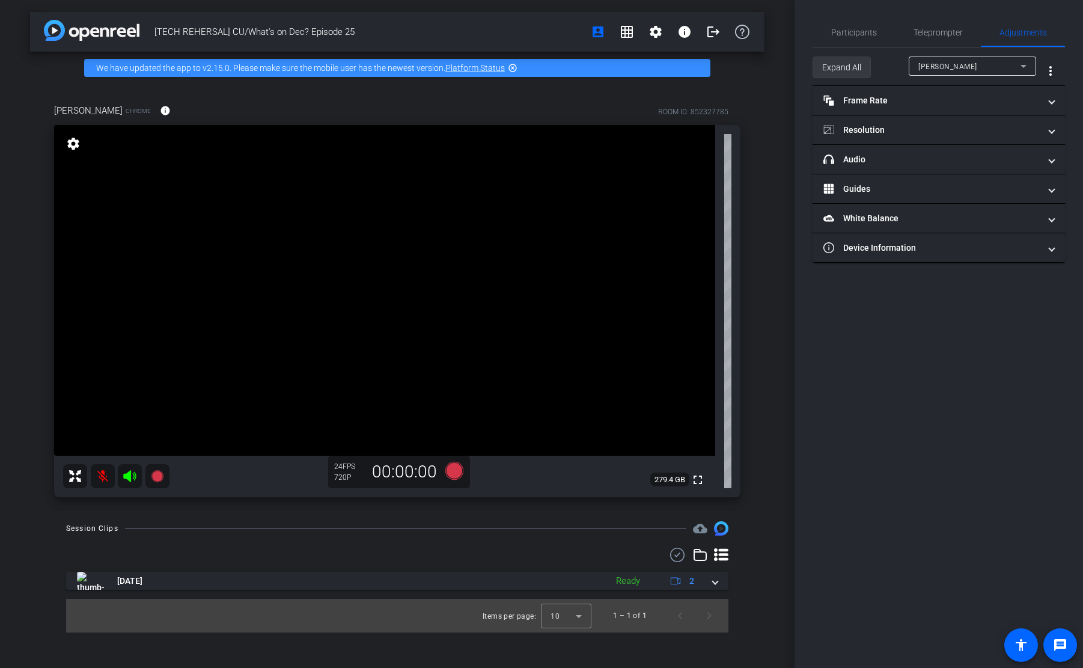
click at [816, 70] on span at bounding box center [841, 67] width 57 height 29
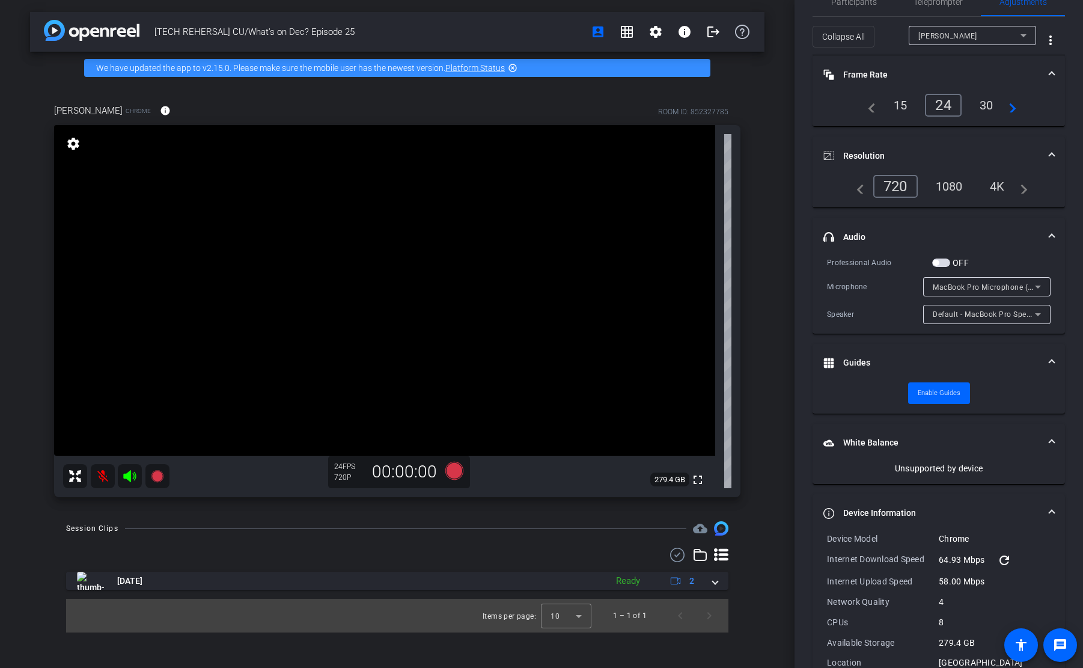
scroll to position [38, 0]
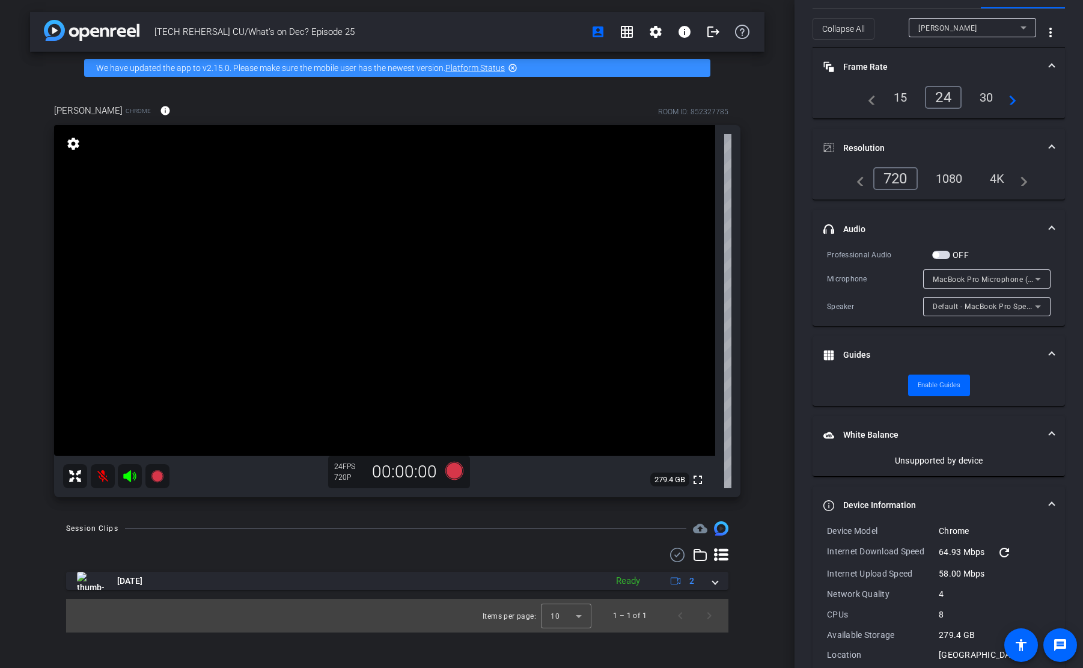
click at [933, 305] on span "Default - MacBook Pro Speakers (Built-in)" at bounding box center [1005, 306] width 145 height 10
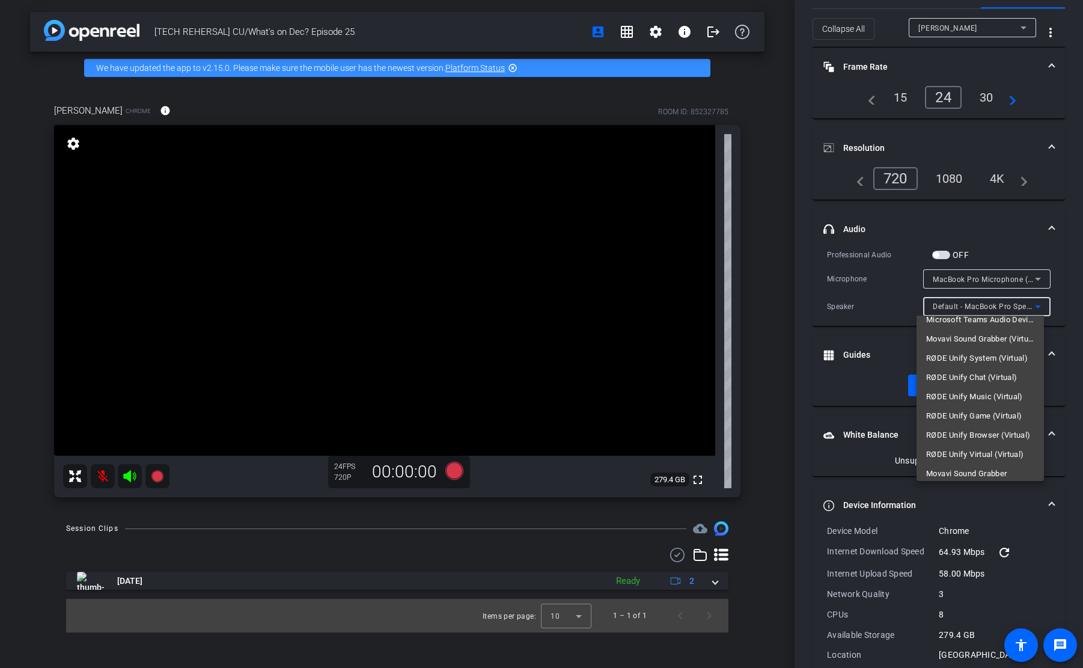
scroll to position [0, 0]
click at [997, 306] on div at bounding box center [541, 334] width 1083 height 668
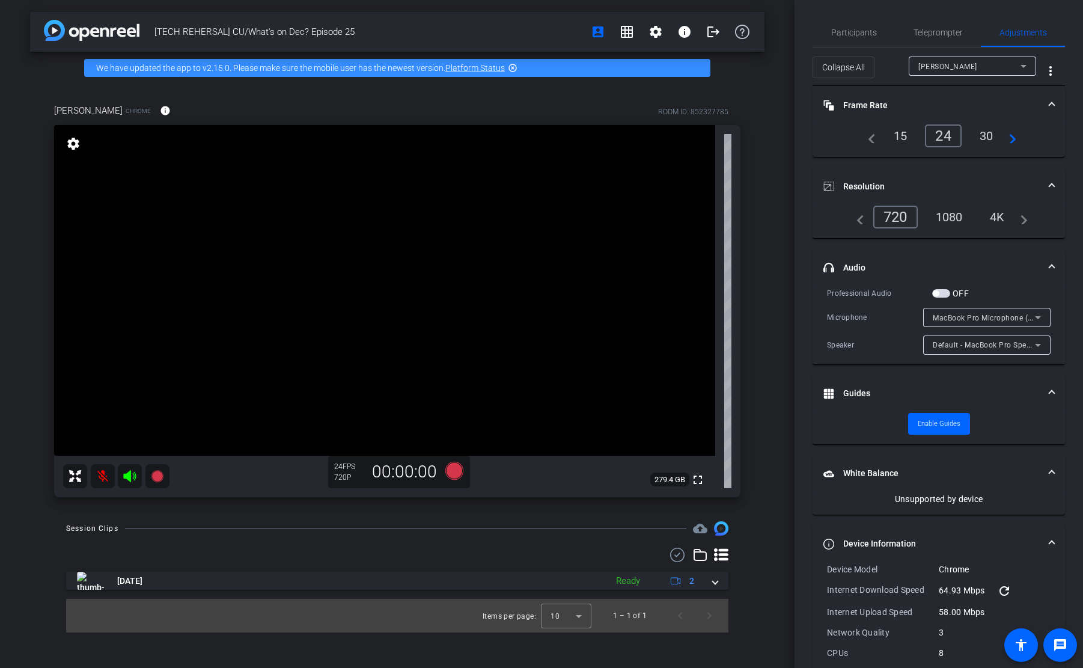
click at [954, 317] on span "MacBook Pro Microphone (Built-in)" at bounding box center [994, 318] width 123 height 10
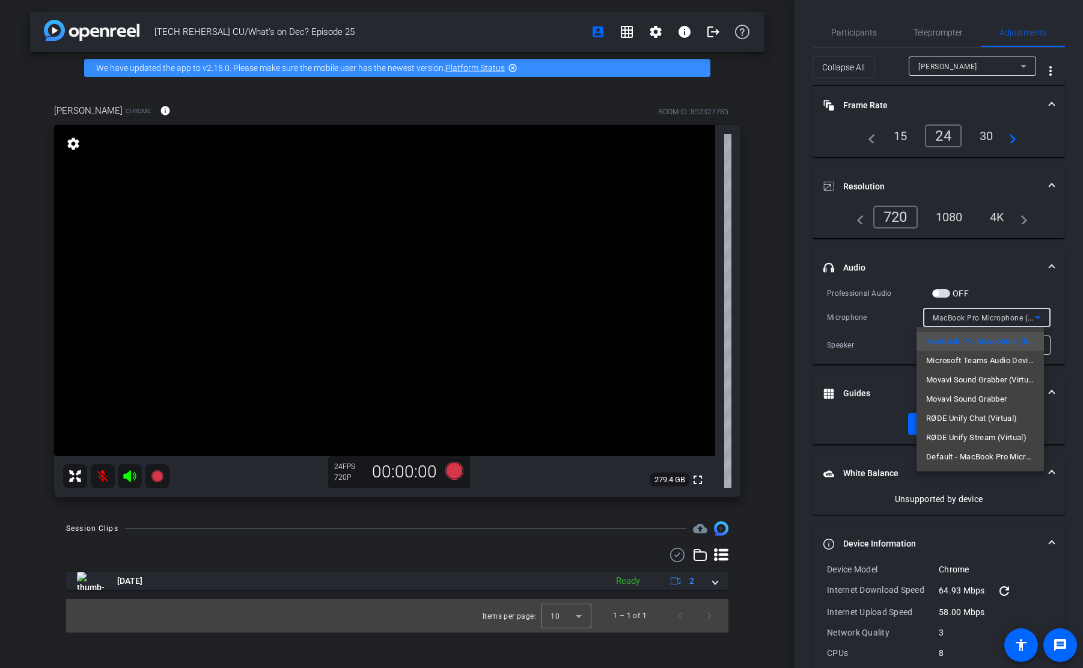
click at [954, 317] on div at bounding box center [541, 334] width 1083 height 668
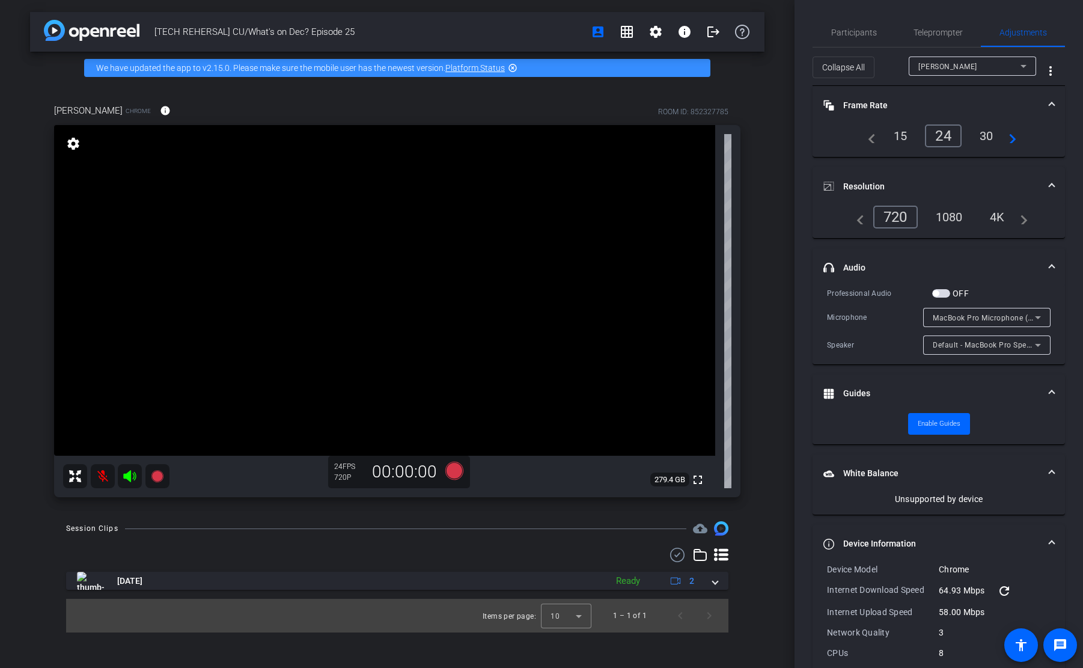
click at [954, 317] on span "MacBook Pro Microphone (Built-in)" at bounding box center [994, 318] width 123 height 10
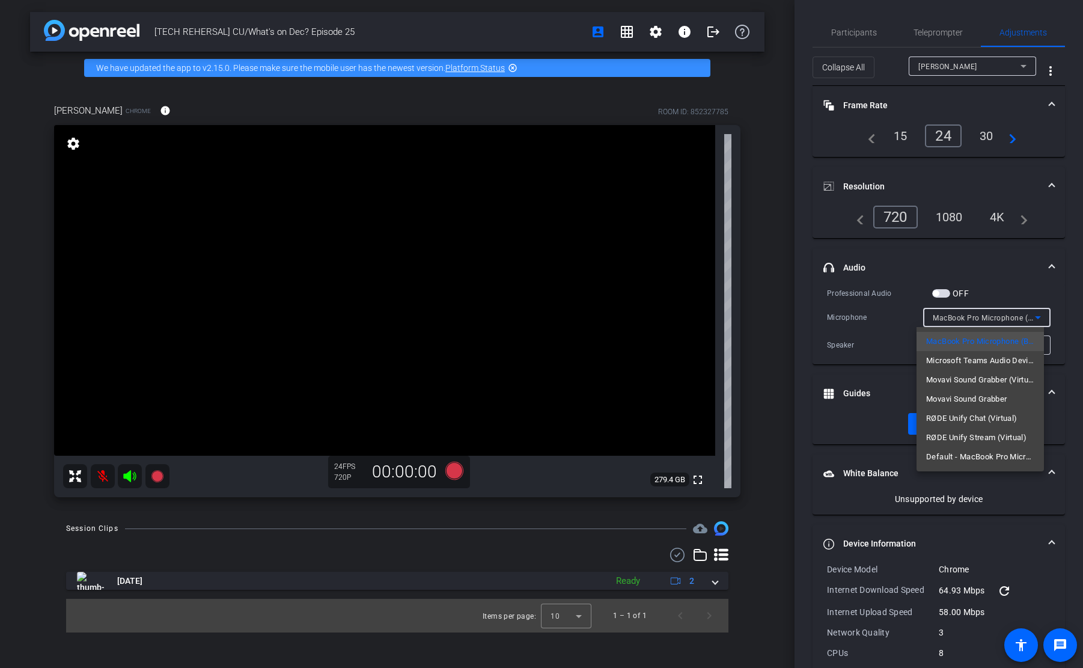
click at [954, 317] on div at bounding box center [541, 334] width 1083 height 668
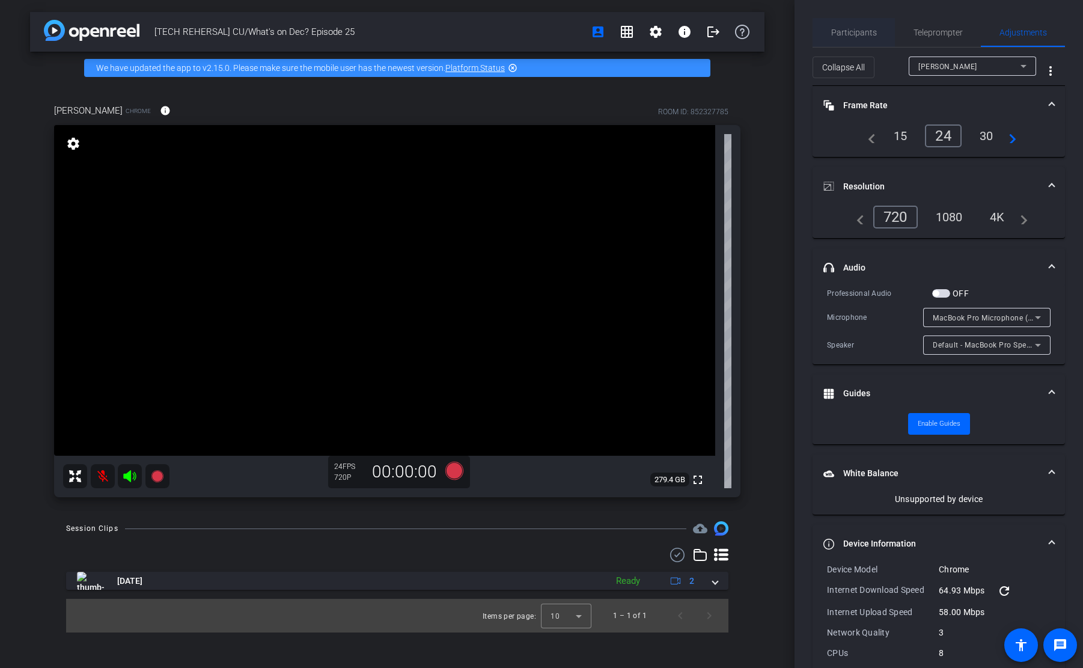
click at [849, 22] on span "Participants" at bounding box center [854, 32] width 46 height 29
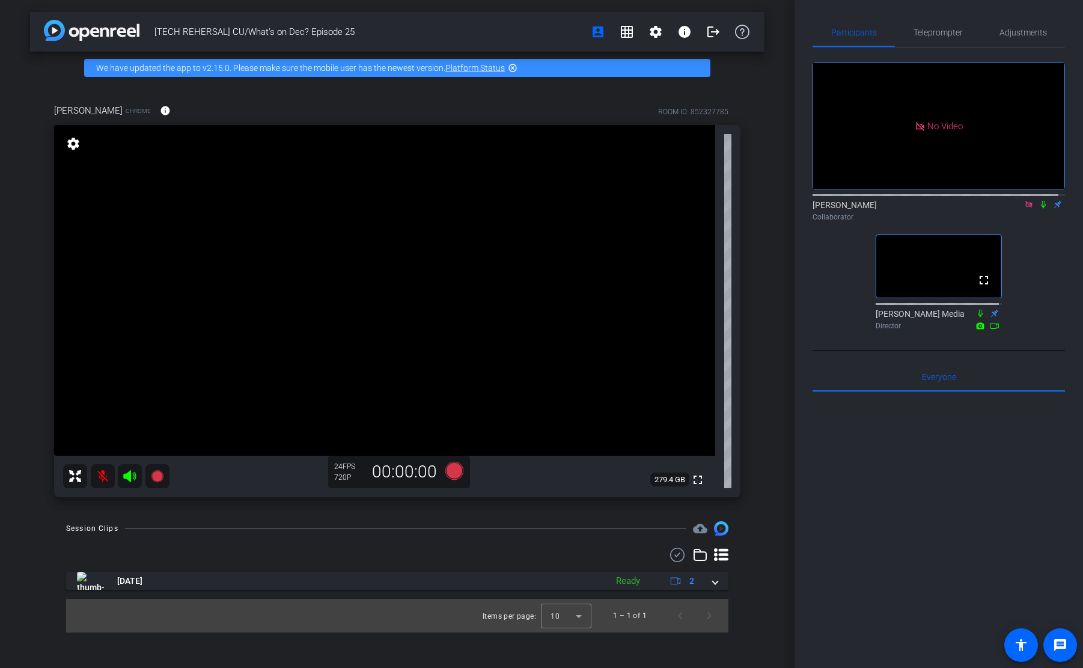
click at [852, 307] on div "No Video Emily Collaborator fullscreen Newcom Media Director" at bounding box center [939, 190] width 252 height 287
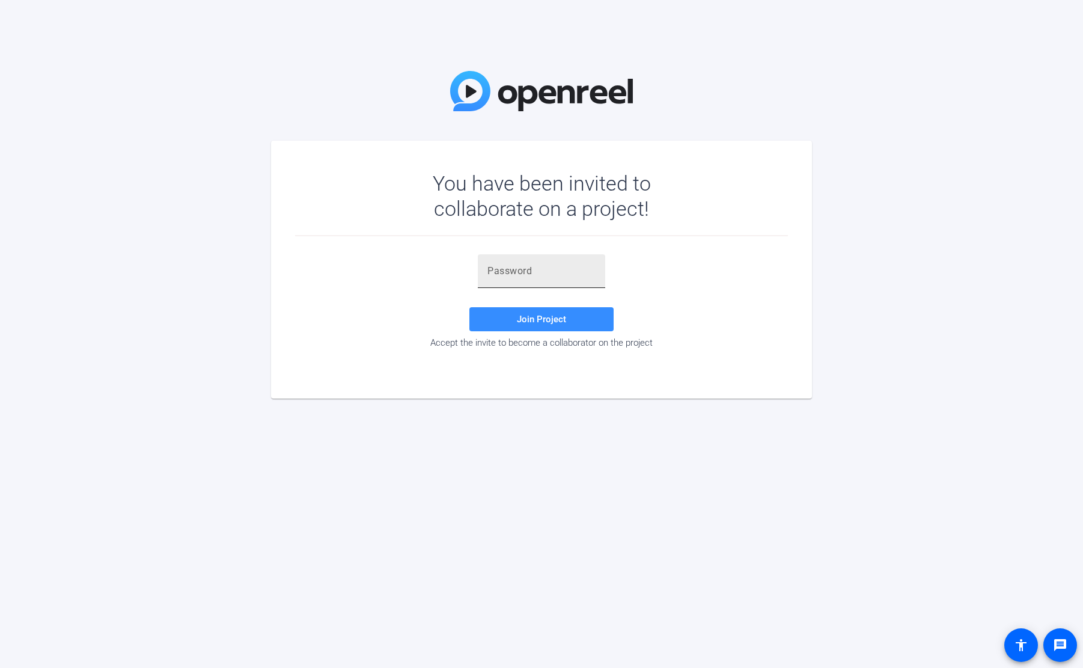
click at [536, 279] on div at bounding box center [541, 271] width 108 height 34
click at [536, 277] on input "text" at bounding box center [541, 271] width 108 height 14
paste input "khgNU-"
type input "khgNU-"
click at [303, 224] on div "You have been invited to collaborate on a project!" at bounding box center [541, 204] width 493 height 66
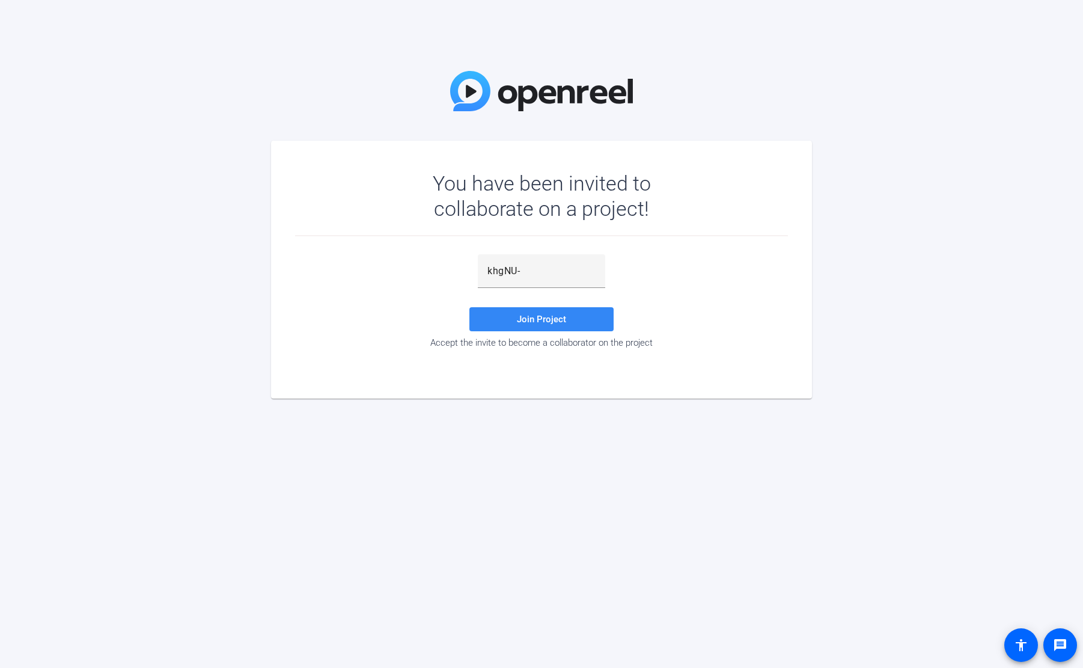
click at [591, 317] on span at bounding box center [541, 319] width 144 height 29
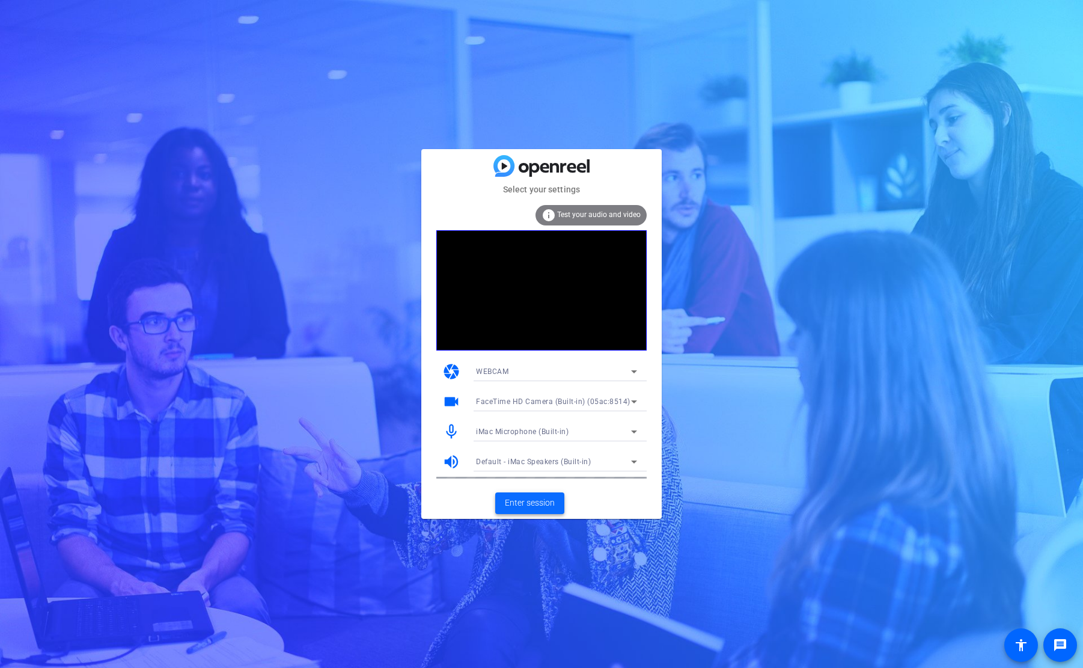
click at [549, 496] on span "Enter session" at bounding box center [530, 502] width 50 height 13
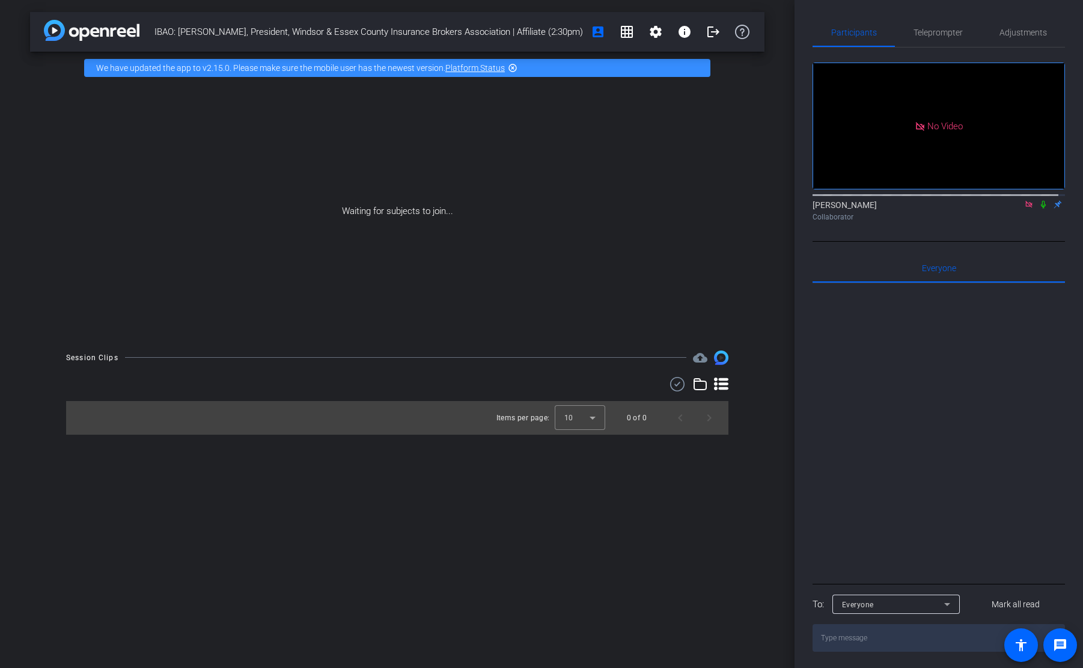
click at [1042, 210] on mat-icon at bounding box center [1043, 204] width 14 height 11
click at [474, 537] on div "IBAO: Katie Grieve, President, Windsor & Essex County Insurance Brokers Associa…" at bounding box center [397, 334] width 795 height 668
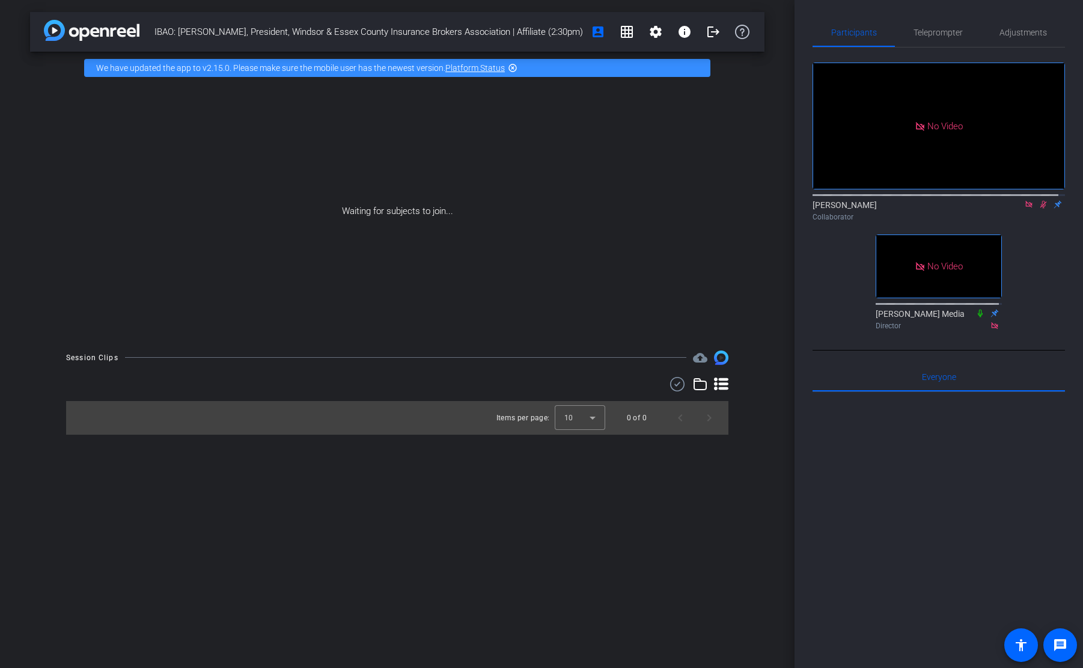
click at [432, 509] on div "IBAO: Katie Grieve, President, Windsor & Essex County Insurance Brokers Associa…" at bounding box center [397, 334] width 795 height 668
click at [1037, 210] on mat-icon at bounding box center [1043, 204] width 14 height 11
click at [1040, 209] on icon at bounding box center [1044, 204] width 10 height 8
click at [1039, 209] on icon at bounding box center [1044, 204] width 10 height 8
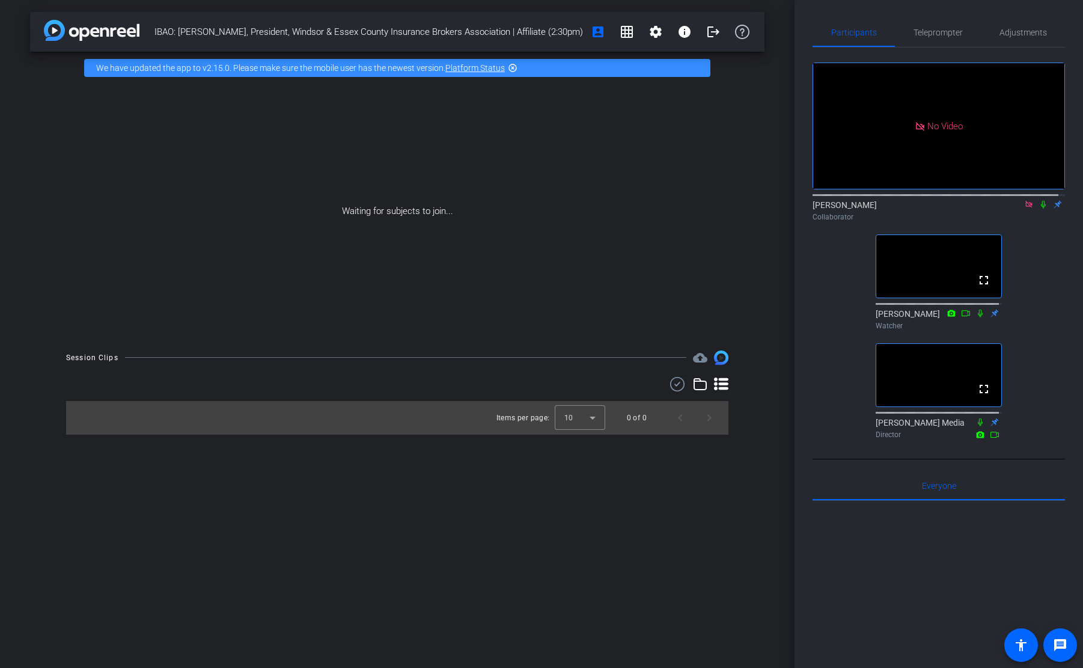
click at [953, 550] on div at bounding box center [939, 649] width 252 height 297
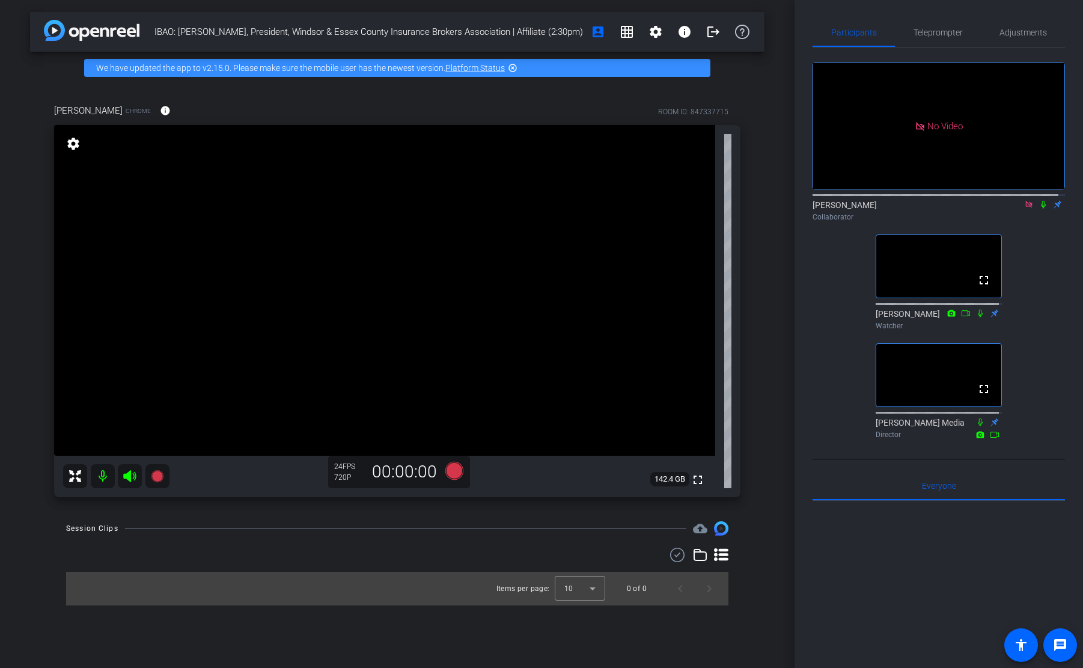
click at [1041, 209] on icon at bounding box center [1043, 205] width 5 height 8
click at [1039, 209] on icon at bounding box center [1044, 204] width 10 height 8
click at [1057, 274] on div "No Video Emily Collaborator fullscreen David Watcher No Video Newcom Media Dire…" at bounding box center [939, 245] width 252 height 396
click at [1024, 305] on div "No Video Emily Collaborator fullscreen David Watcher fullscreen Newcom Media Di…" at bounding box center [939, 245] width 252 height 396
click at [206, 448] on video at bounding box center [384, 290] width 661 height 331
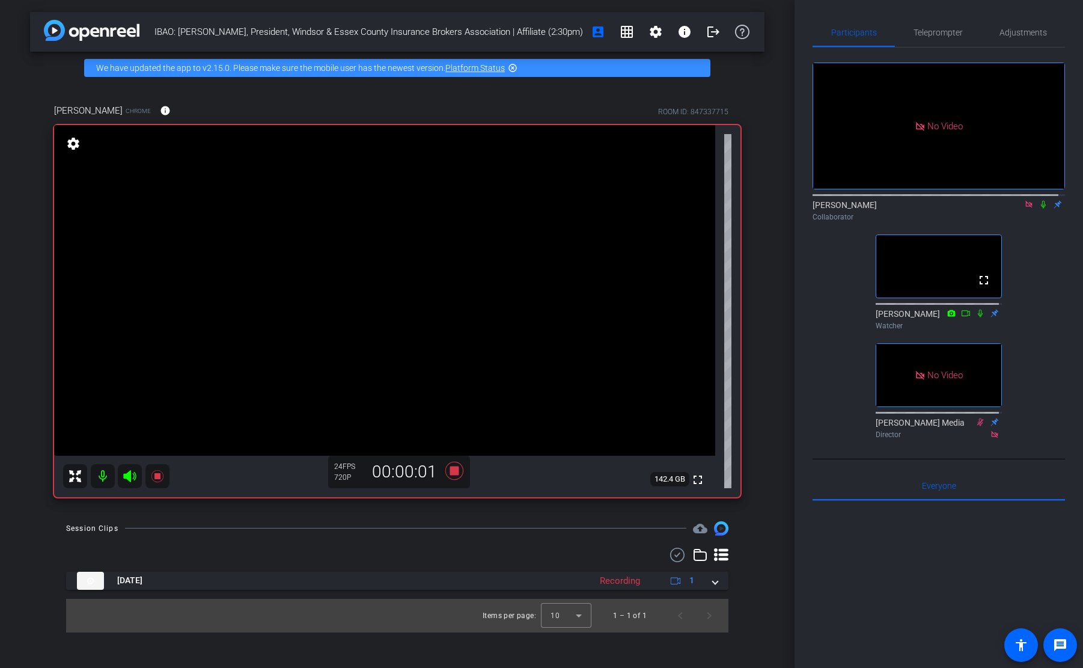
click at [1037, 222] on div "Emily Collaborator" at bounding box center [939, 210] width 252 height 23
click at [1039, 209] on icon at bounding box center [1044, 204] width 10 height 8
click at [1028, 326] on div "No Video Emily Collaborator fullscreen David Watcher No Video Newcom Media Dire…" at bounding box center [939, 245] width 252 height 396
click at [860, 551] on div at bounding box center [939, 649] width 252 height 297
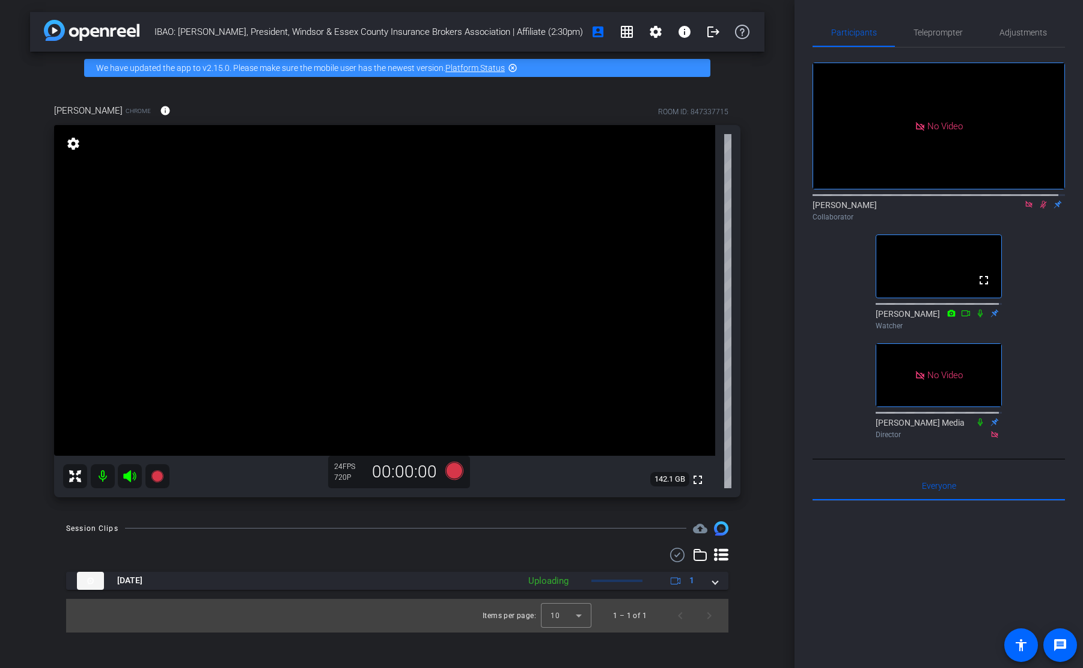
click at [1037, 210] on mat-icon at bounding box center [1043, 204] width 14 height 11
click at [822, 406] on div "No Video Emily Collaborator fullscreen David Watcher No Video Newcom Media Dire…" at bounding box center [939, 245] width 252 height 396
click at [500, 564] on div "Oct 7, 2025 Uploading 1 Items per page: 10 1 – 1 of 1" at bounding box center [397, 590] width 662 height 85
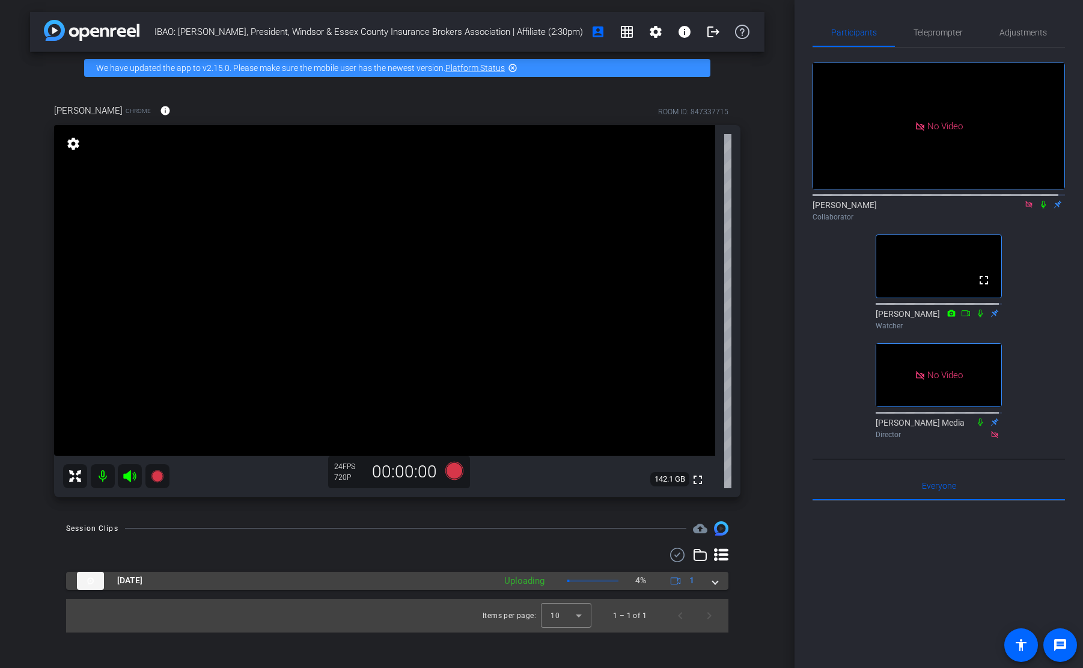
click at [699, 580] on mat-panel-description "Uploading 4% 1" at bounding box center [600, 581] width 205 height 18
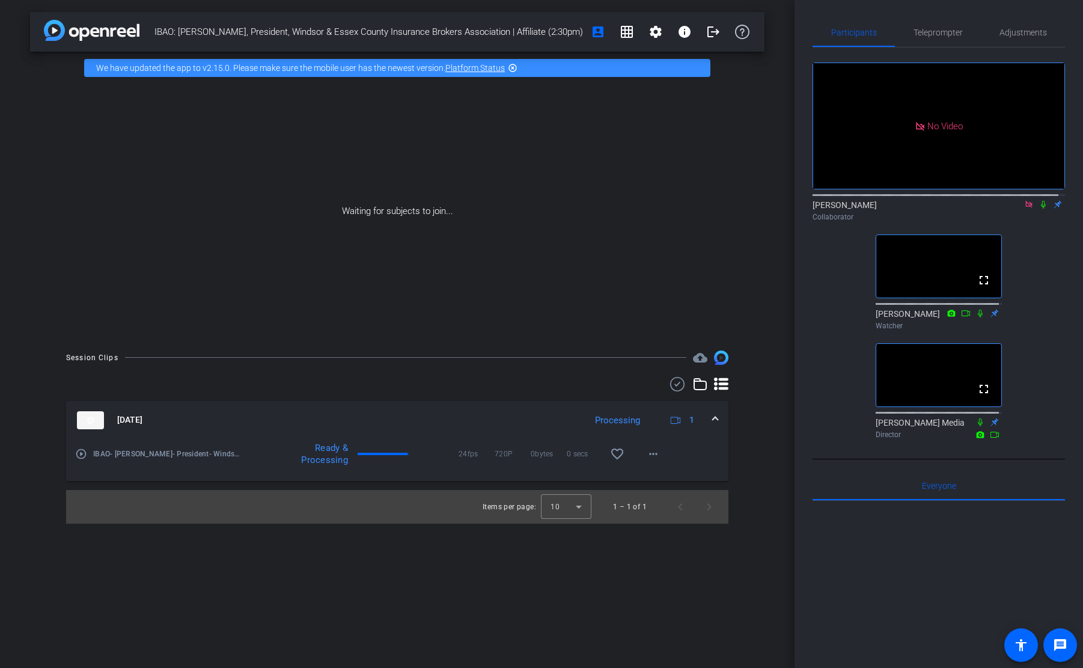
click at [1001, 581] on div at bounding box center [939, 649] width 252 height 297
click at [653, 452] on mat-icon "more_horiz" at bounding box center [653, 454] width 14 height 14
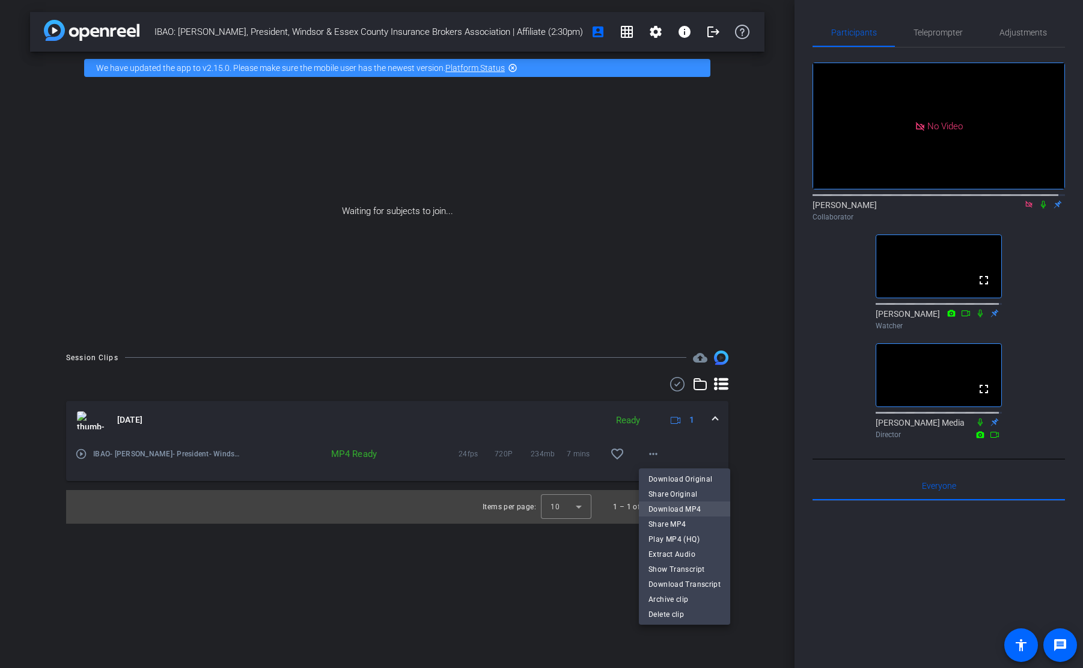
click at [689, 511] on span "Download MP4" at bounding box center [684, 509] width 72 height 14
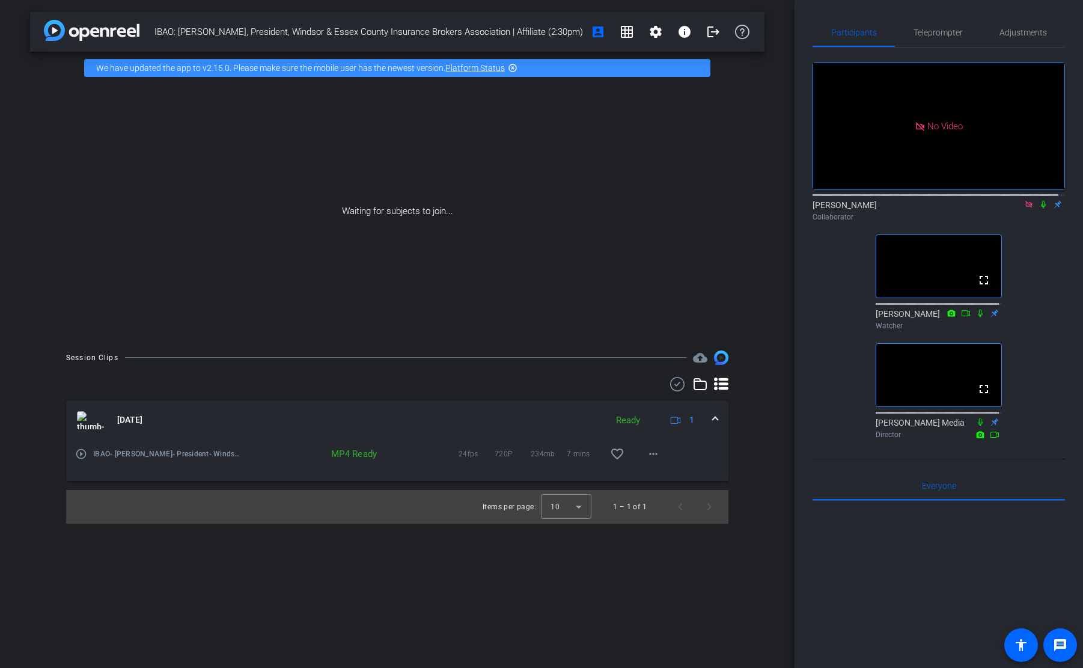
click at [761, 86] on div "Waiting for subjects to join..." at bounding box center [397, 211] width 734 height 254
click at [1034, 248] on div "No Video Emily Collaborator fullscreen David Watcher fullscreen Newcom Media Di…" at bounding box center [939, 245] width 252 height 396
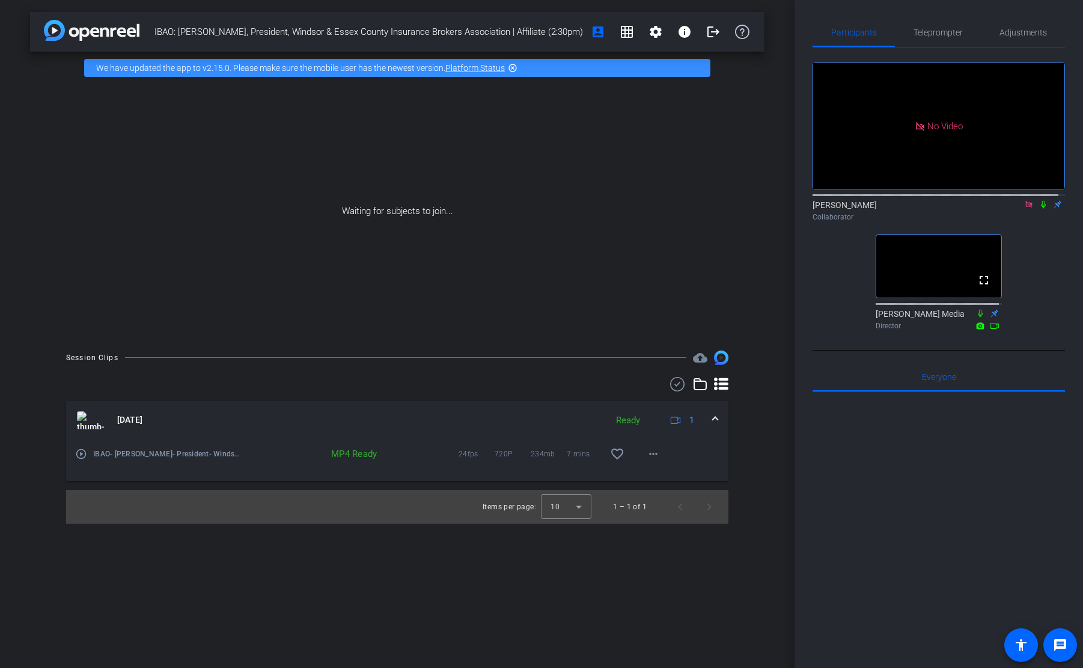
click at [199, 20] on span "IBAO: Katie Grieve, President, Windsor & Essex County Insurance Brokers Associa…" at bounding box center [368, 32] width 429 height 24
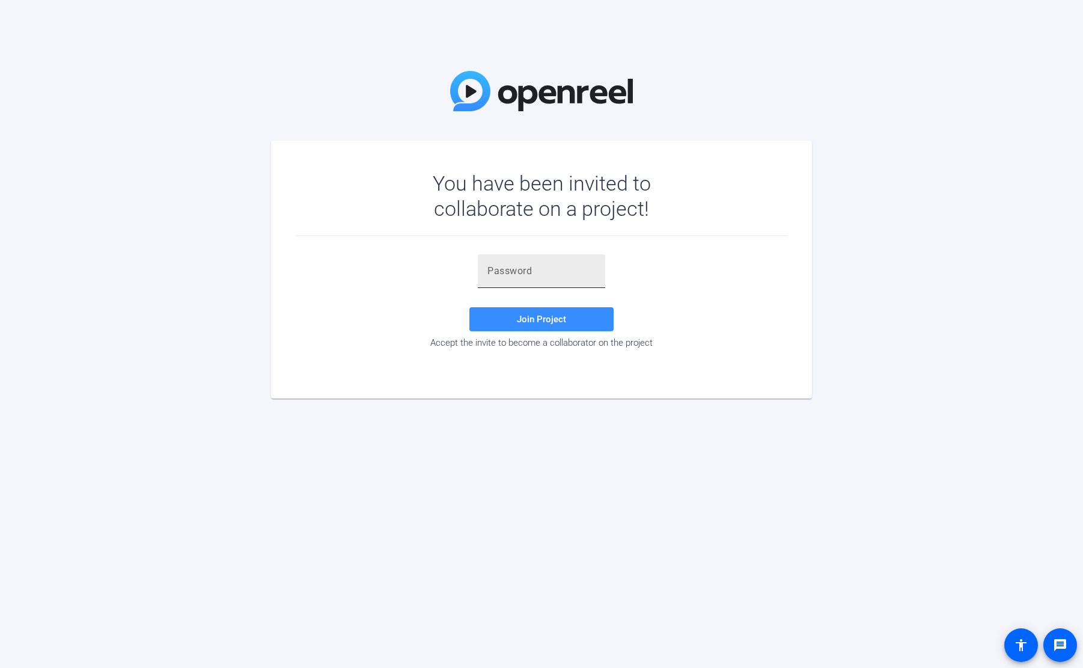
click at [573, 271] on input "text" at bounding box center [541, 271] width 108 height 14
paste input "b}K'@&"
type input "b}K'@&"
